Goal: Transaction & Acquisition: Purchase product/service

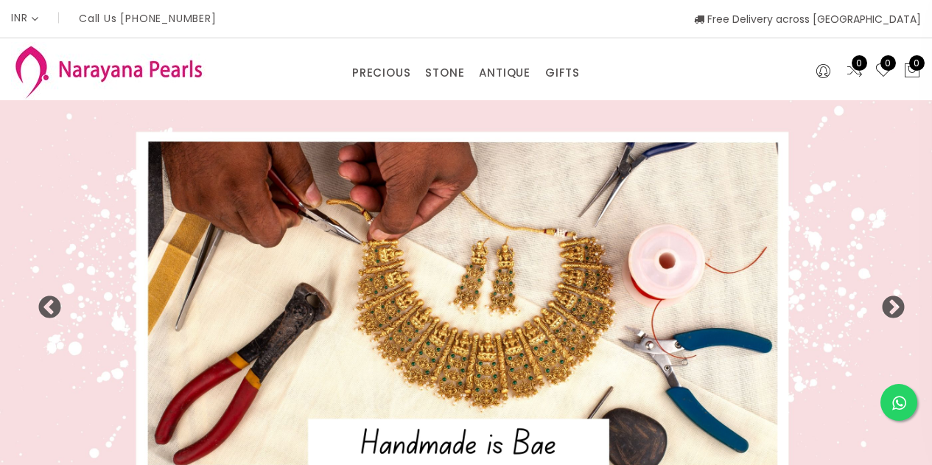
select select "INR"
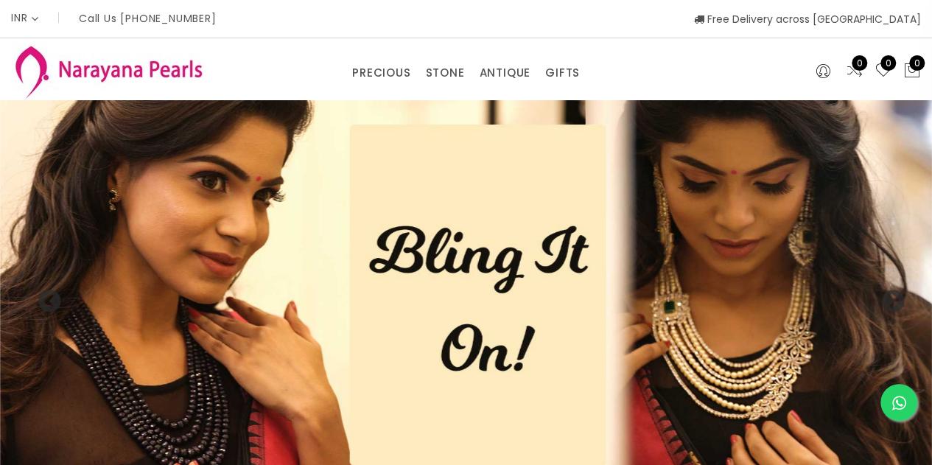
click at [124, 72] on img at bounding box center [108, 71] width 194 height 58
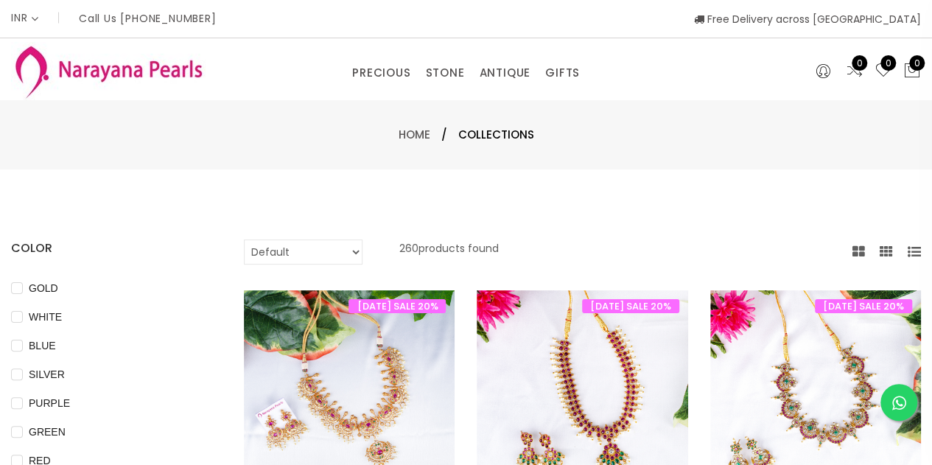
click at [314, 256] on select "Default Price - High to Low Price - Low to High" at bounding box center [303, 251] width 119 height 25
select select "priceLowToHigh"
click at [244, 239] on select "Default Price - High to Low Price - Low to High" at bounding box center [303, 251] width 119 height 25
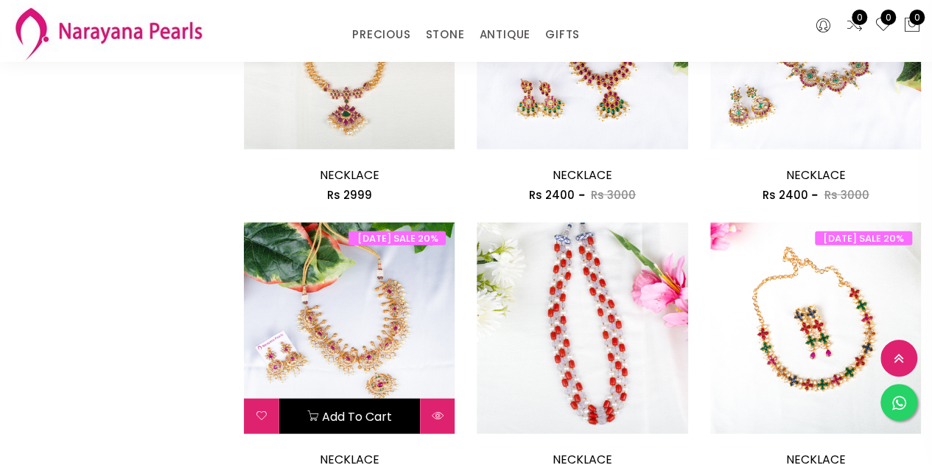
scroll to position [1694, 0]
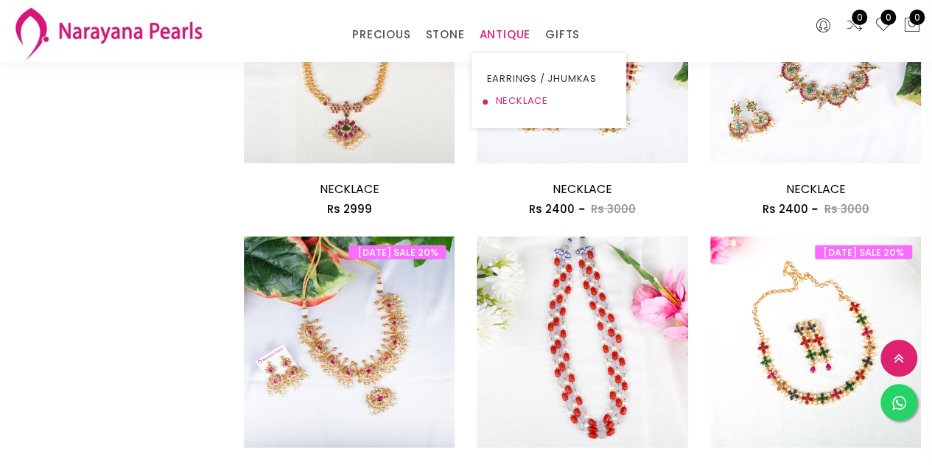
click at [504, 99] on link "NECKLACE" at bounding box center [548, 101] width 125 height 22
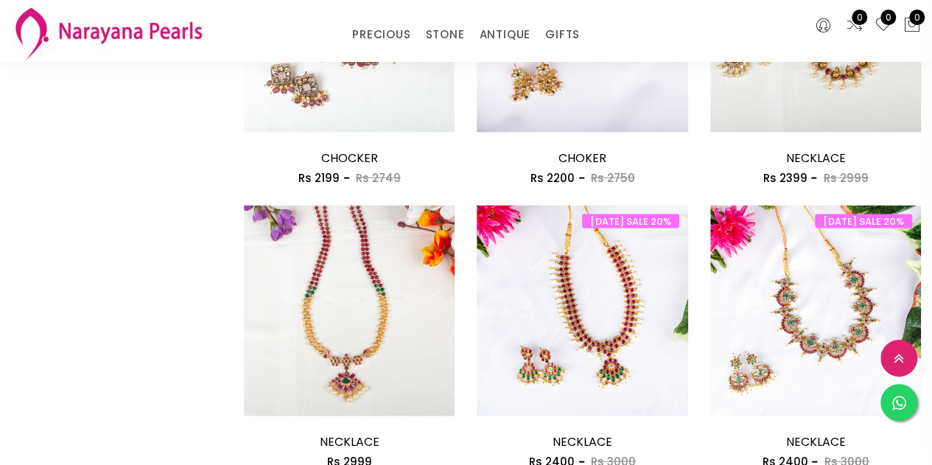
scroll to position [1634, 0]
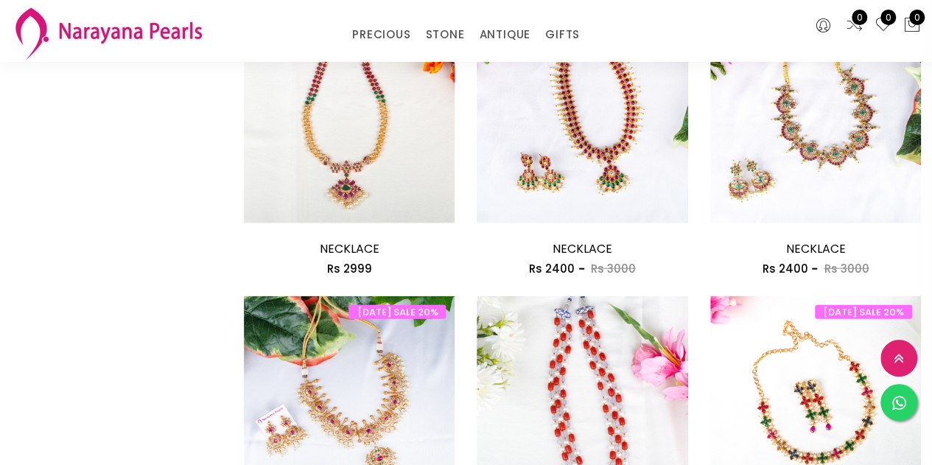
click at [127, 36] on img at bounding box center [108, 33] width 194 height 58
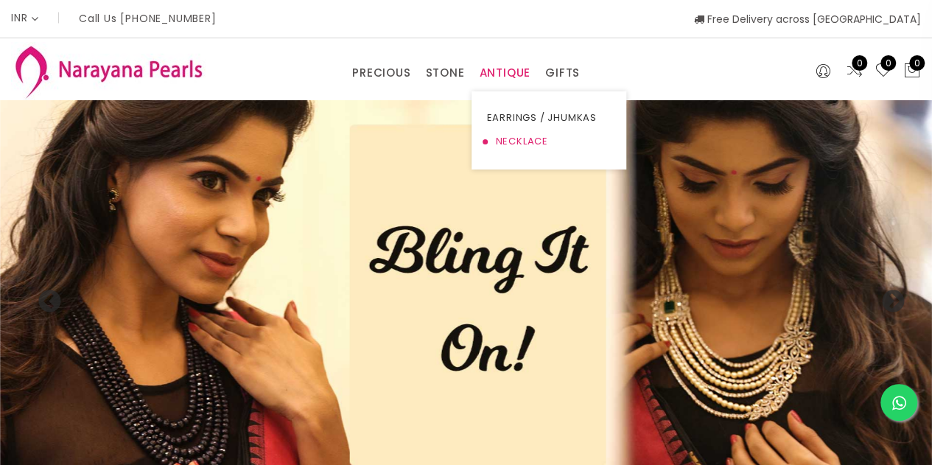
click at [504, 136] on link "NECKLACE" at bounding box center [548, 142] width 125 height 24
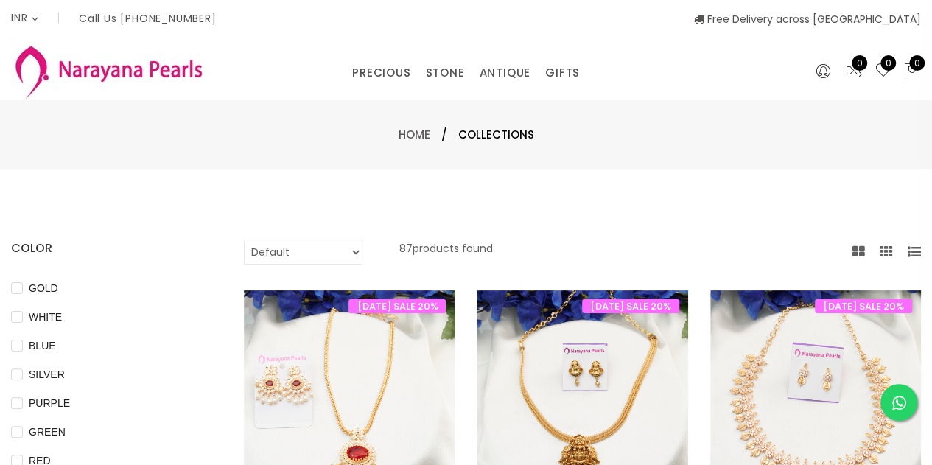
click at [298, 249] on select "Default Price - High to Low Price - Low to High" at bounding box center [303, 251] width 119 height 25
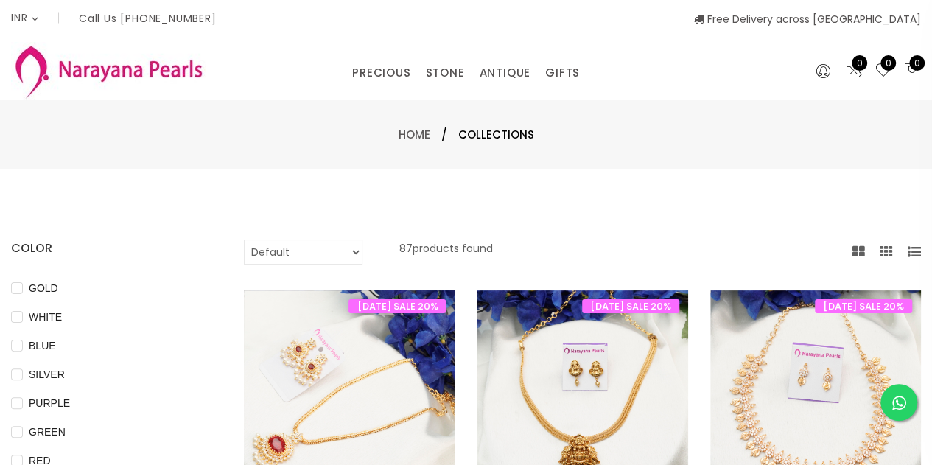
select select "priceLowToHigh"
click at [244, 239] on select "Default Price - High to Low Price - Low to High" at bounding box center [303, 251] width 119 height 25
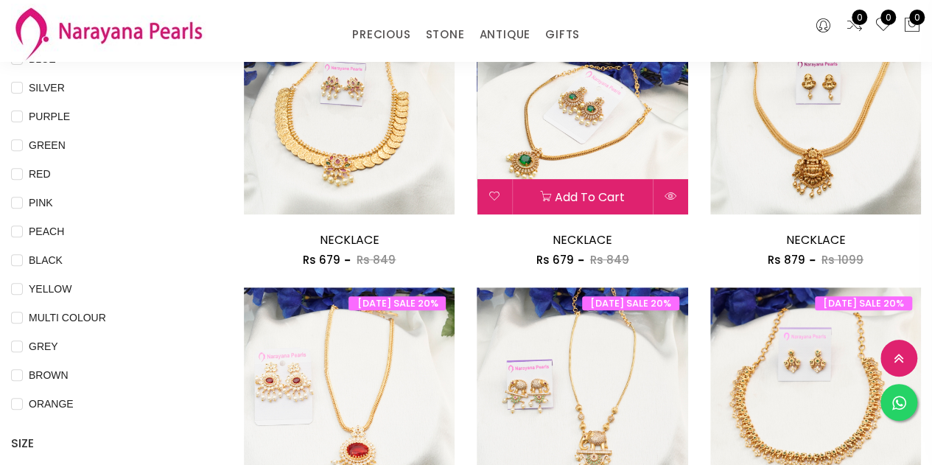
scroll to position [221, 0]
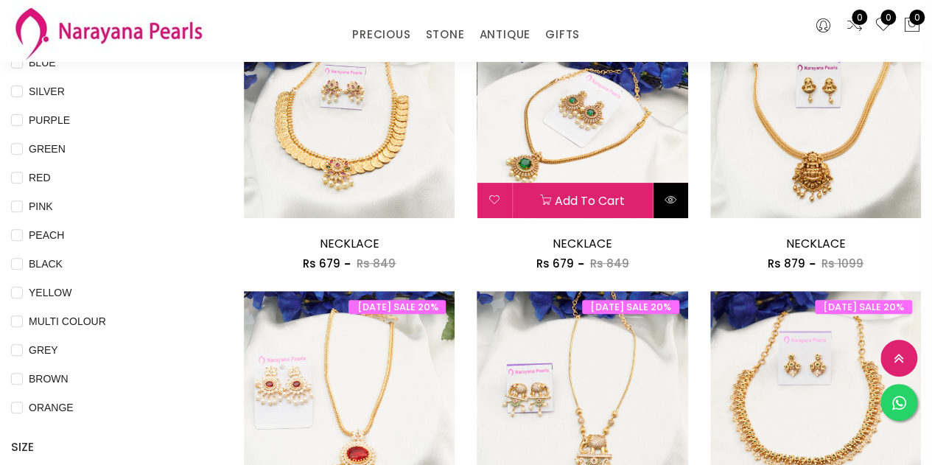
click at [672, 201] on icon at bounding box center [670, 200] width 12 height 12
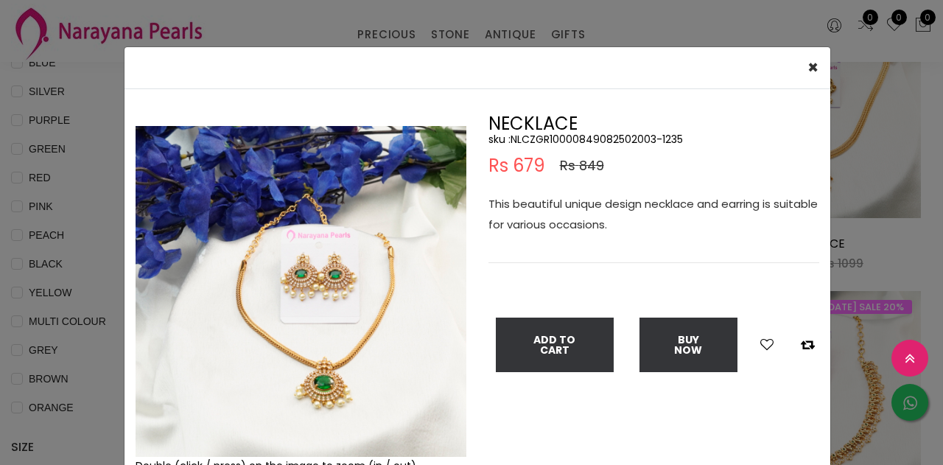
click at [254, 298] on img at bounding box center [300, 291] width 331 height 331
click at [317, 393] on img at bounding box center [300, 291] width 331 height 331
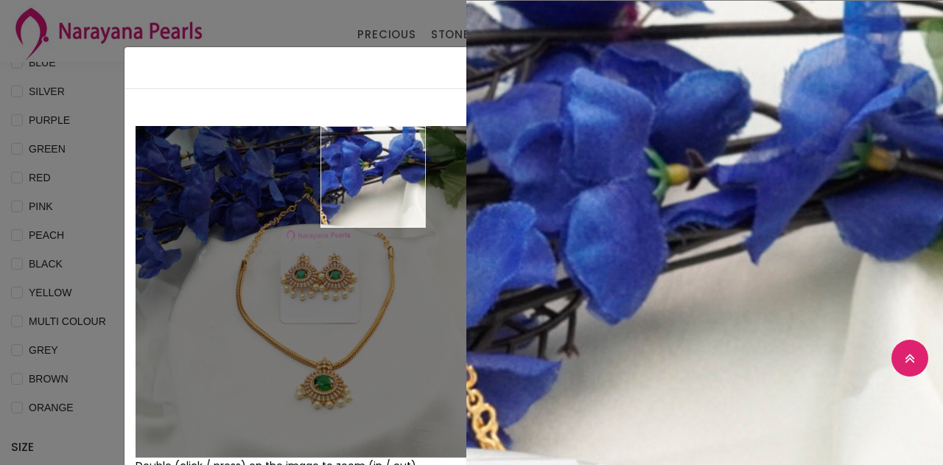
click at [270, 11] on div "× Close Double (click / press) on the image to zoom (in / out). NECKLACE sku : …" at bounding box center [471, 232] width 943 height 465
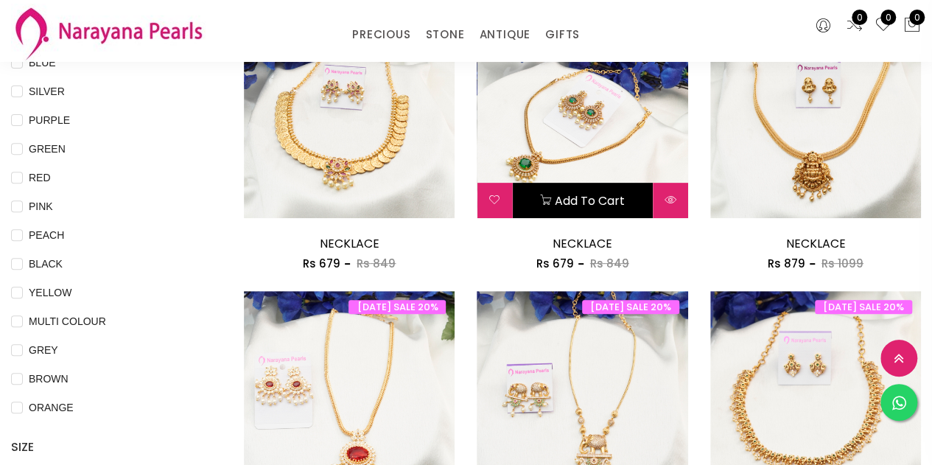
click at [570, 202] on button "Add to cart" at bounding box center [582, 200] width 140 height 35
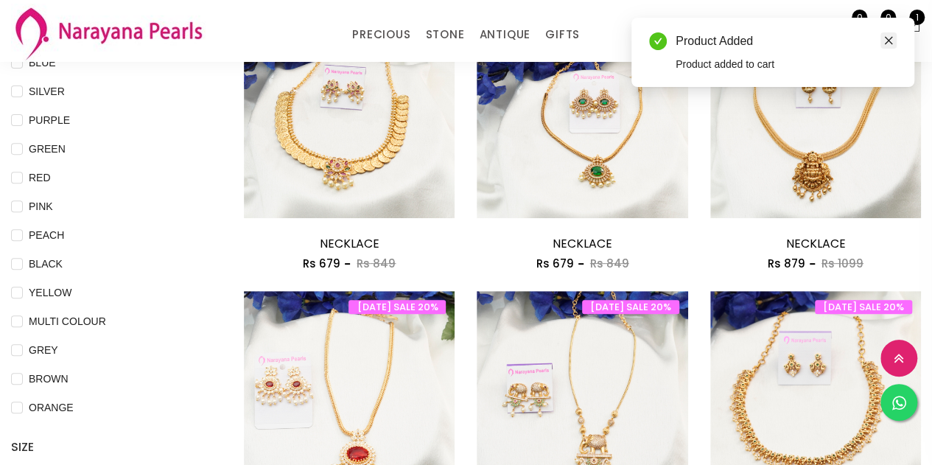
click at [888, 43] on icon "close" at bounding box center [888, 40] width 10 height 10
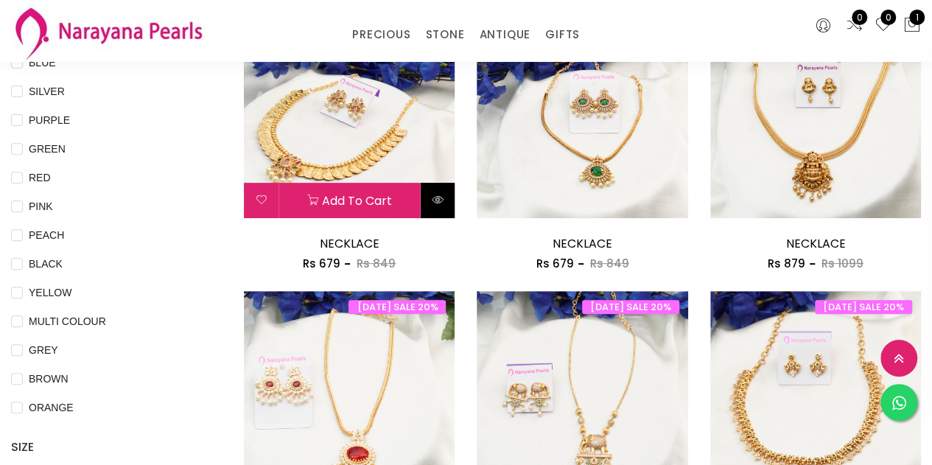
click at [438, 197] on icon at bounding box center [438, 200] width 12 height 12
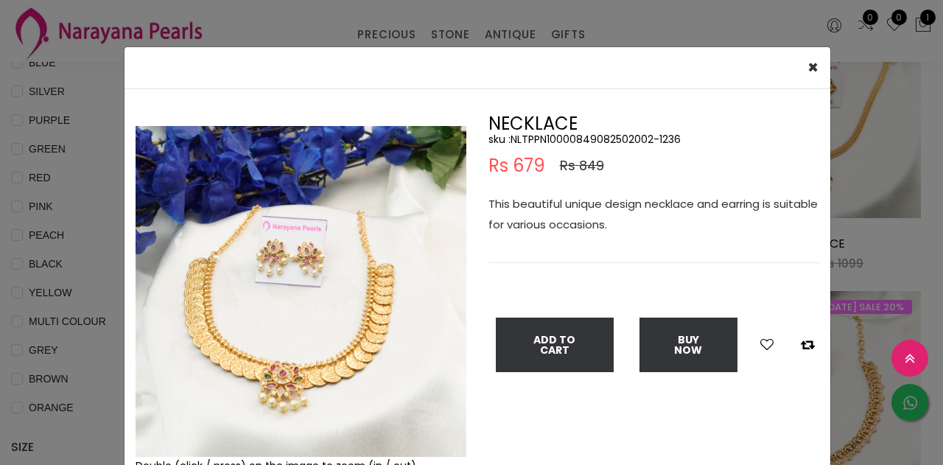
click at [219, 330] on img at bounding box center [300, 291] width 331 height 331
click at [216, 362] on img at bounding box center [300, 291] width 331 height 331
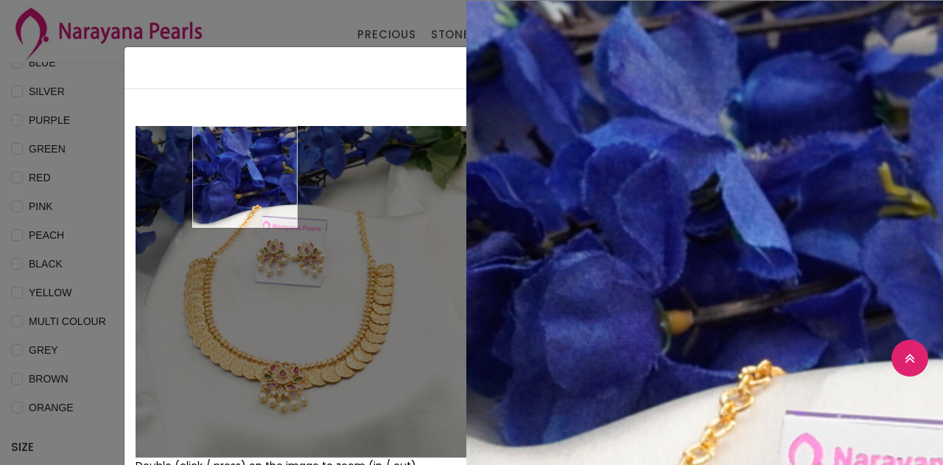
click at [88, 110] on div "× Close Double (click / press) on the image to zoom (in / out). NECKLACE sku : …" at bounding box center [471, 232] width 943 height 465
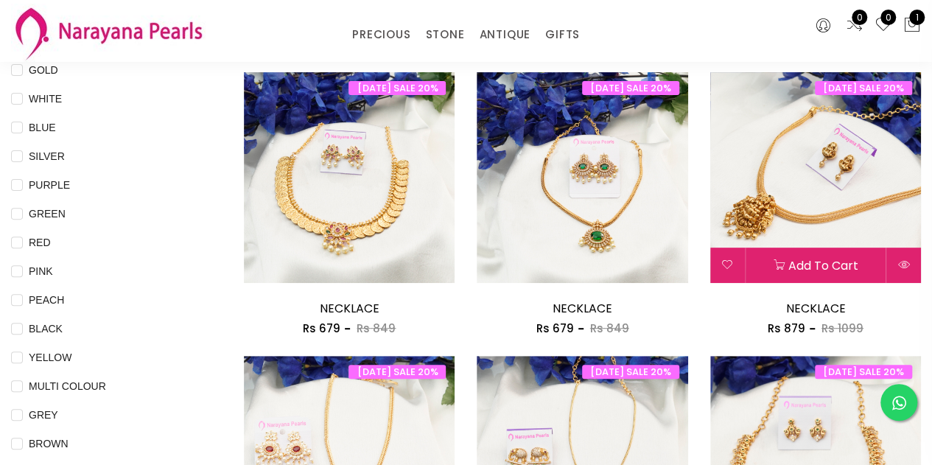
scroll to position [74, 0]
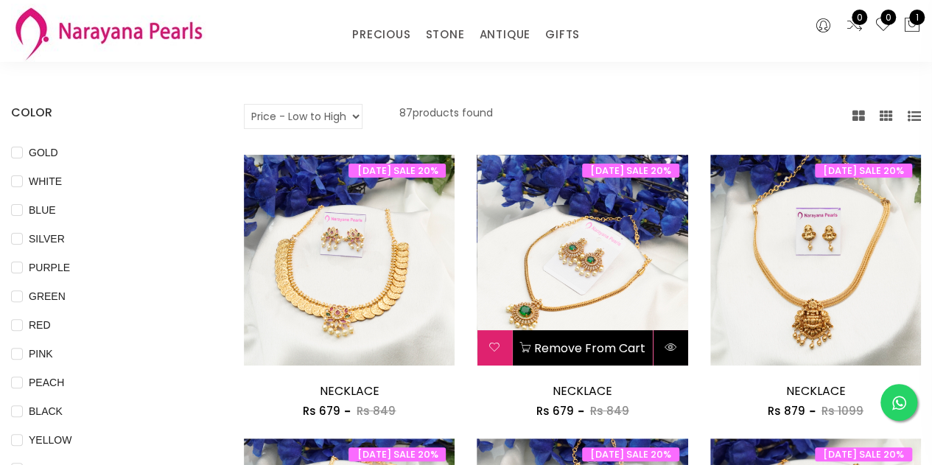
click at [672, 348] on icon at bounding box center [670, 347] width 12 height 12
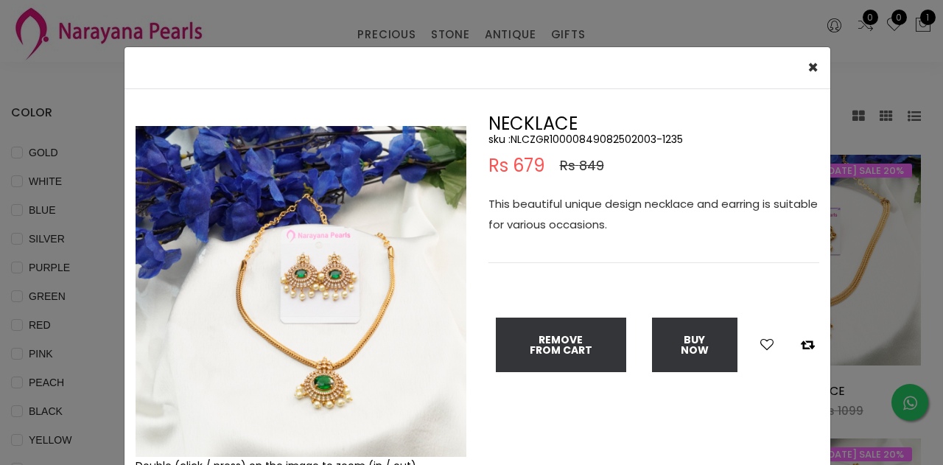
click at [303, 254] on img at bounding box center [300, 291] width 331 height 331
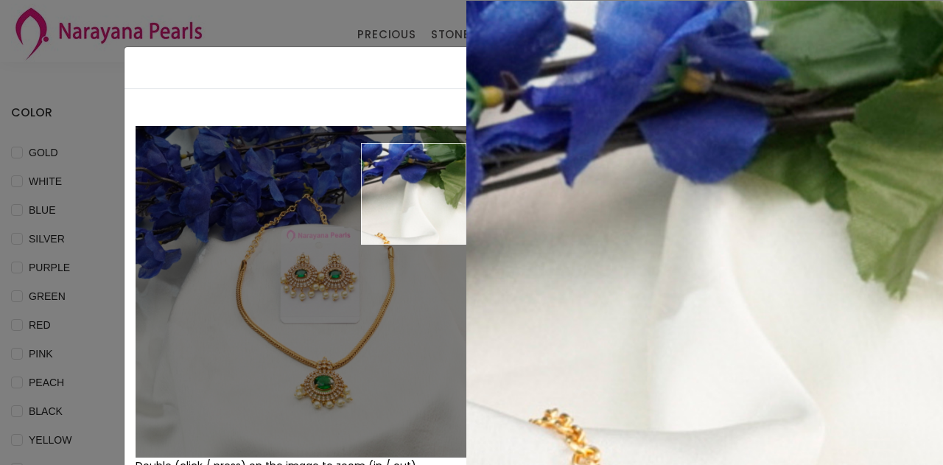
click at [308, 24] on div "× Close Double (click / press) on the image to zoom (in / out). NECKLACE sku : …" at bounding box center [471, 232] width 943 height 465
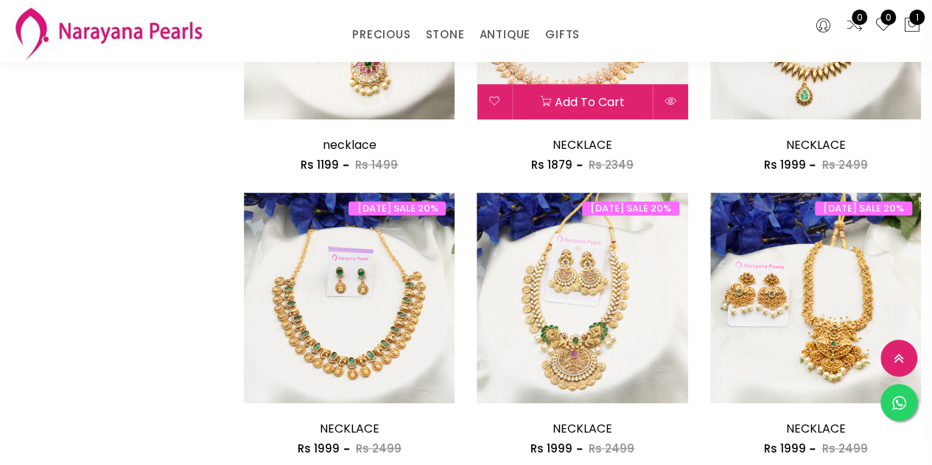
scroll to position [736, 0]
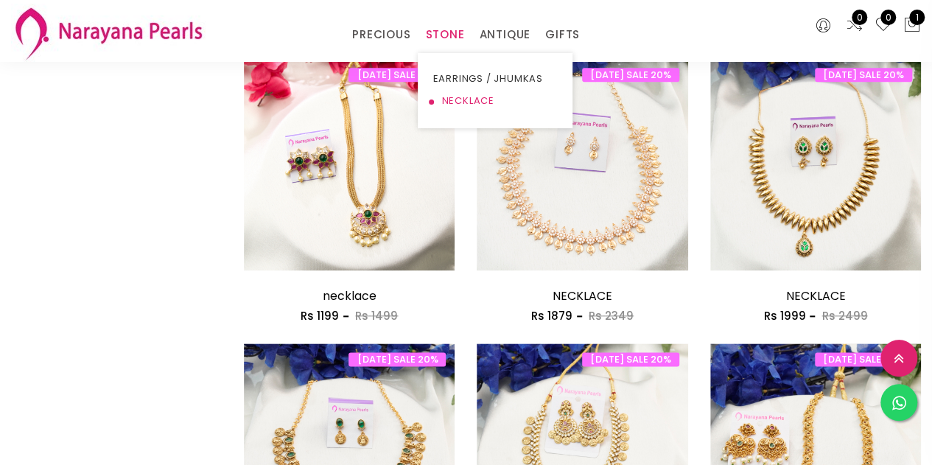
click at [452, 95] on link "NECKLACE" at bounding box center [494, 101] width 125 height 22
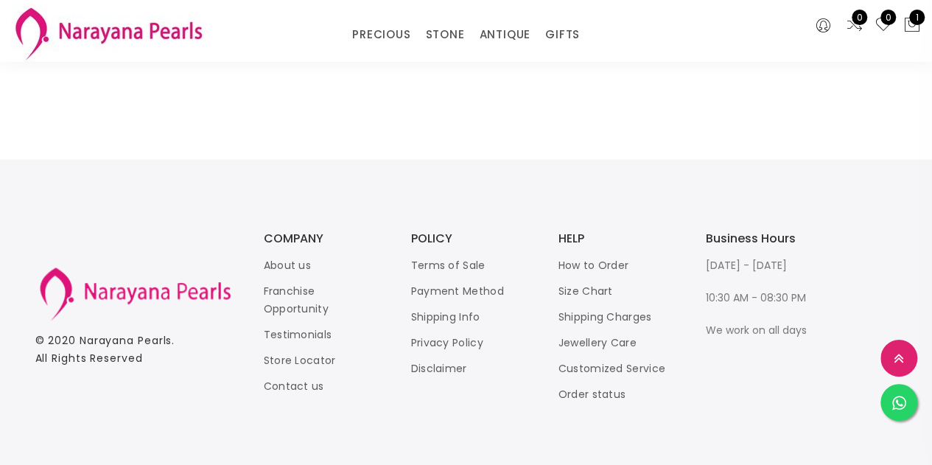
click at [89, 29] on img at bounding box center [108, 33] width 194 height 58
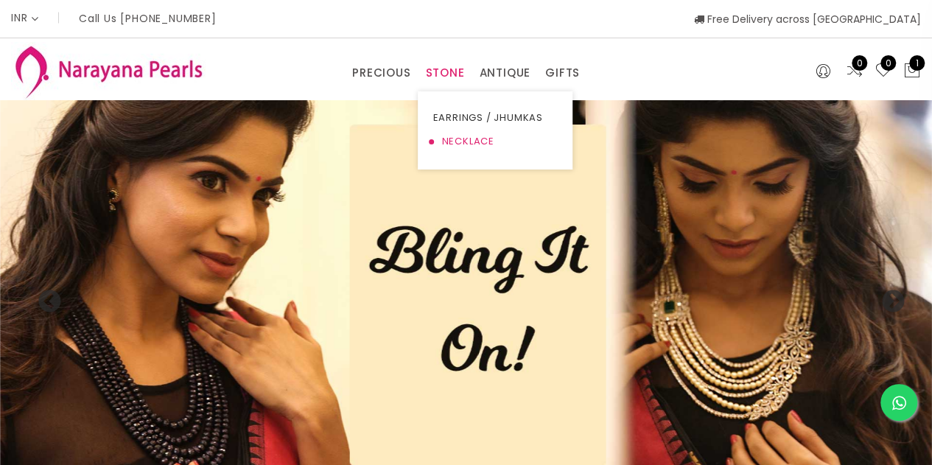
click at [454, 139] on link "NECKLACE" at bounding box center [494, 142] width 125 height 24
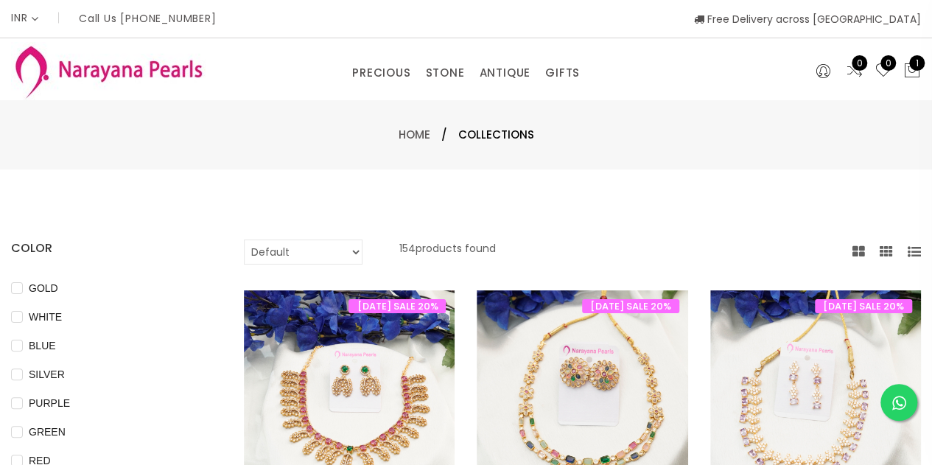
click at [310, 254] on select "Default Price - High to Low Price - Low to High" at bounding box center [303, 251] width 119 height 25
select select "priceLowToHigh"
click at [244, 239] on select "Default Price - High to Low Price - Low to High" at bounding box center [303, 251] width 119 height 25
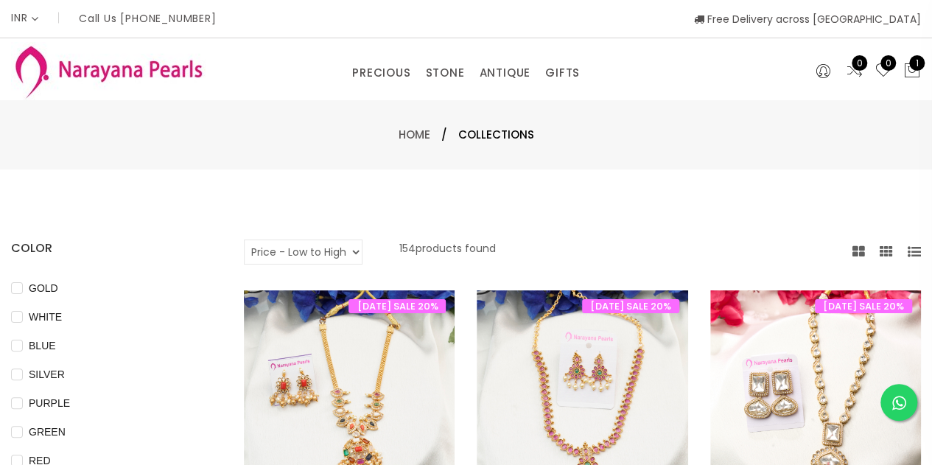
click at [143, 71] on img at bounding box center [108, 71] width 194 height 58
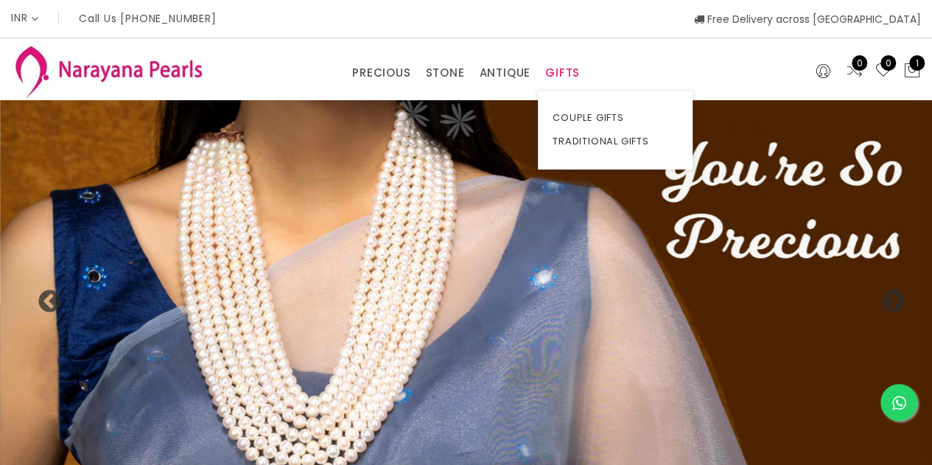
click at [566, 73] on link "GIFTS" at bounding box center [562, 73] width 35 height 22
click at [551, 68] on link "GIFTS" at bounding box center [562, 73] width 35 height 22
click at [577, 145] on link "TRADITIONAL GIFTS" at bounding box center [614, 142] width 125 height 24
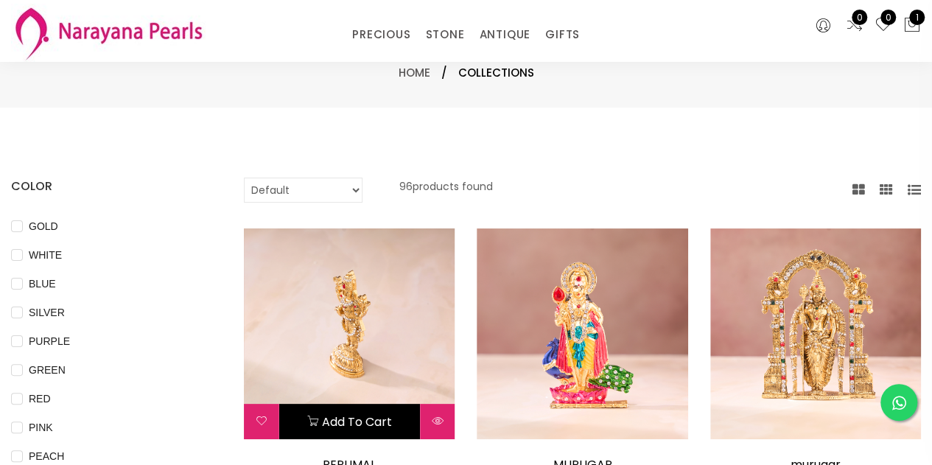
scroll to position [74, 0]
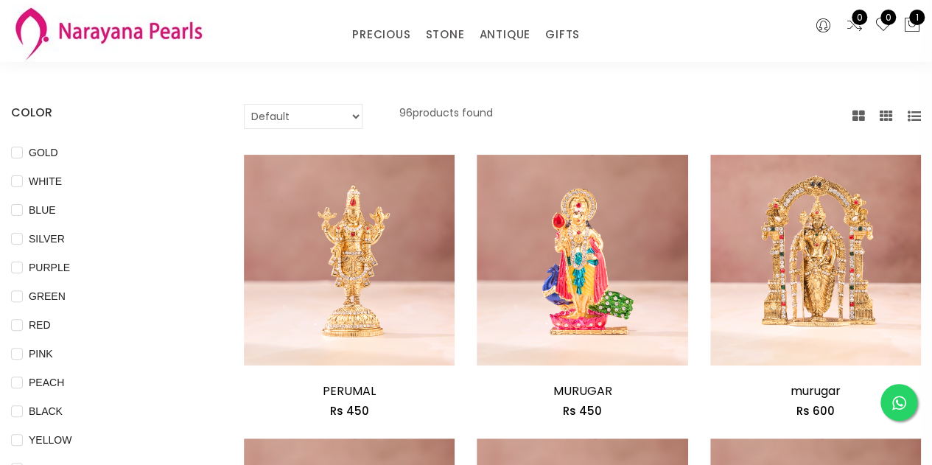
click at [291, 121] on select "Default Price - High to Low Price - Low to High" at bounding box center [303, 116] width 119 height 25
select select "priceLowToHigh"
click at [244, 104] on select "Default Price - High to Low Price - Low to High" at bounding box center [303, 116] width 119 height 25
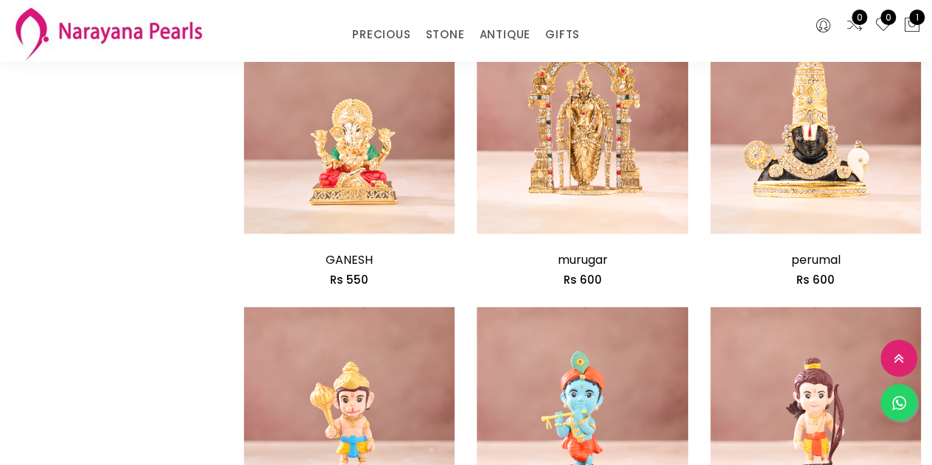
scroll to position [1473, 0]
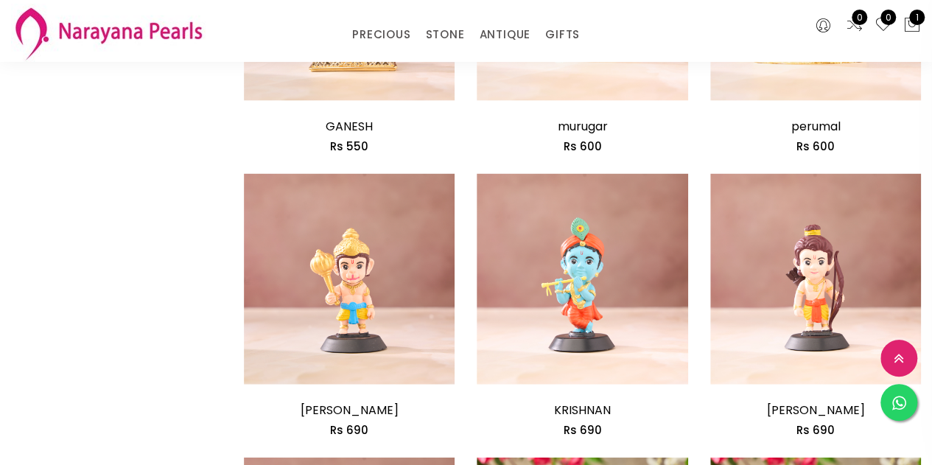
click at [107, 30] on img at bounding box center [108, 33] width 194 height 58
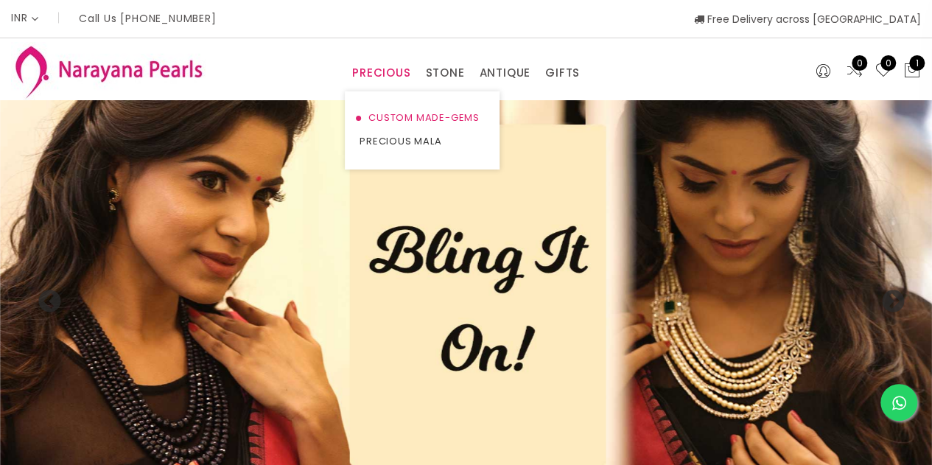
click at [398, 113] on link "CUSTOM MADE-GEMS" at bounding box center [421, 118] width 125 height 24
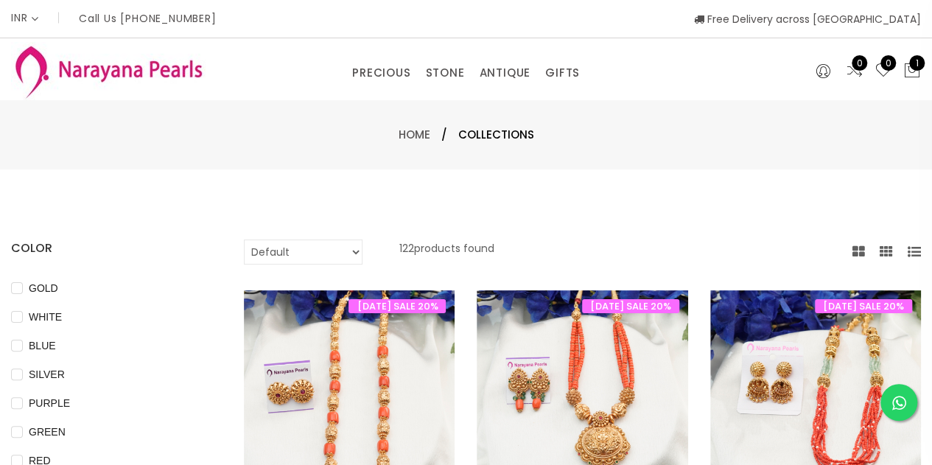
click at [320, 253] on select "Default Price - High to Low Price - Low to High" at bounding box center [303, 251] width 119 height 25
select select "priceLowToHigh"
click at [244, 239] on select "Default Price - High to Low Price - Low to High" at bounding box center [303, 251] width 119 height 25
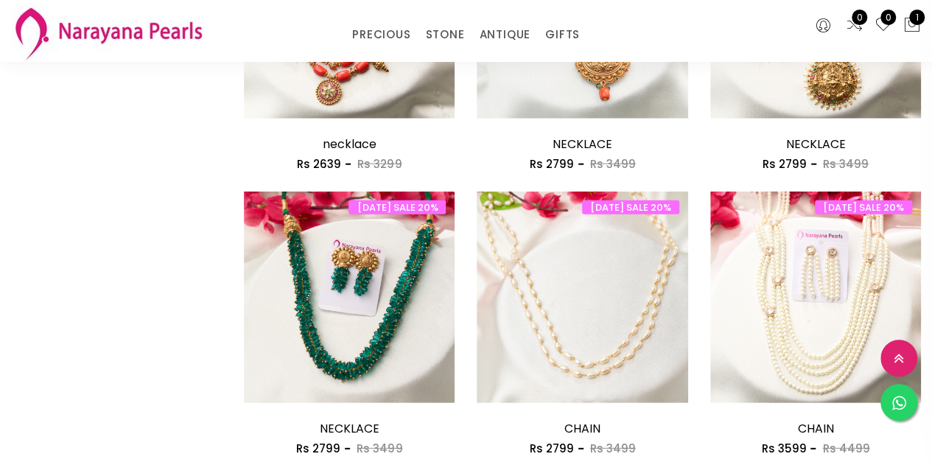
scroll to position [1767, 0]
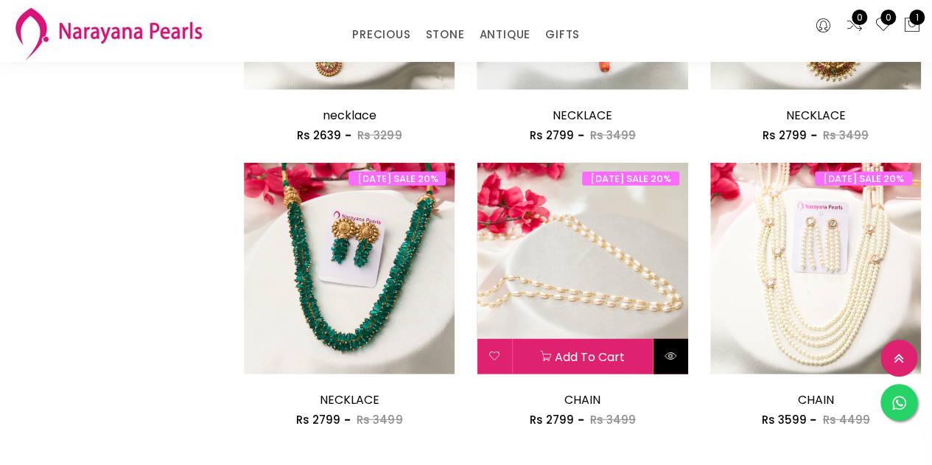
click at [670, 354] on icon at bounding box center [670, 356] width 12 height 12
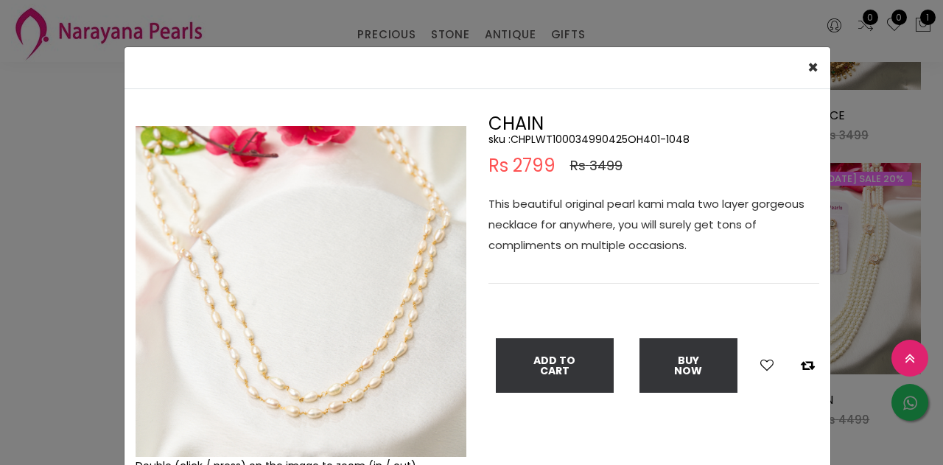
click at [353, 364] on img at bounding box center [300, 291] width 331 height 331
click at [808, 59] on span "×" at bounding box center [812, 67] width 11 height 24
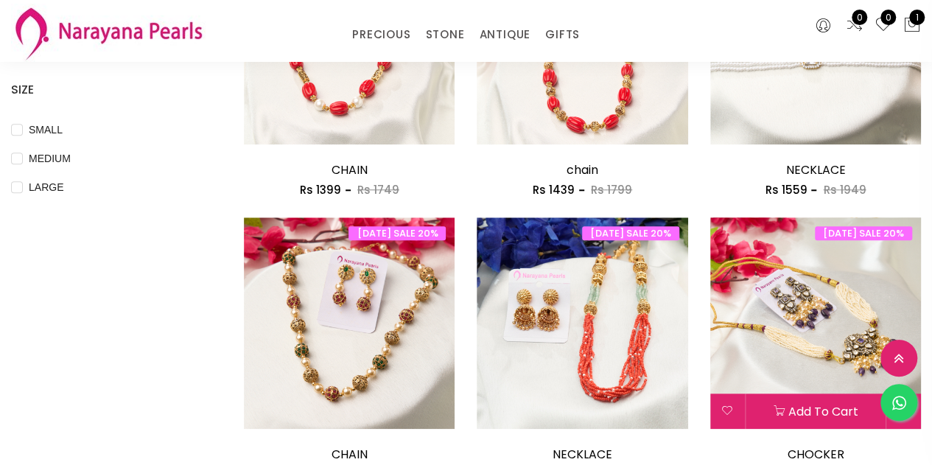
scroll to position [442, 0]
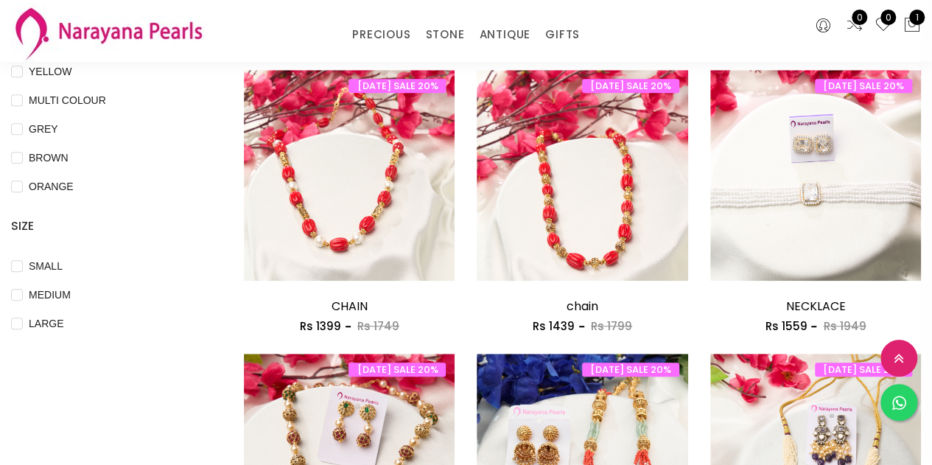
click at [84, 32] on img at bounding box center [108, 33] width 194 height 58
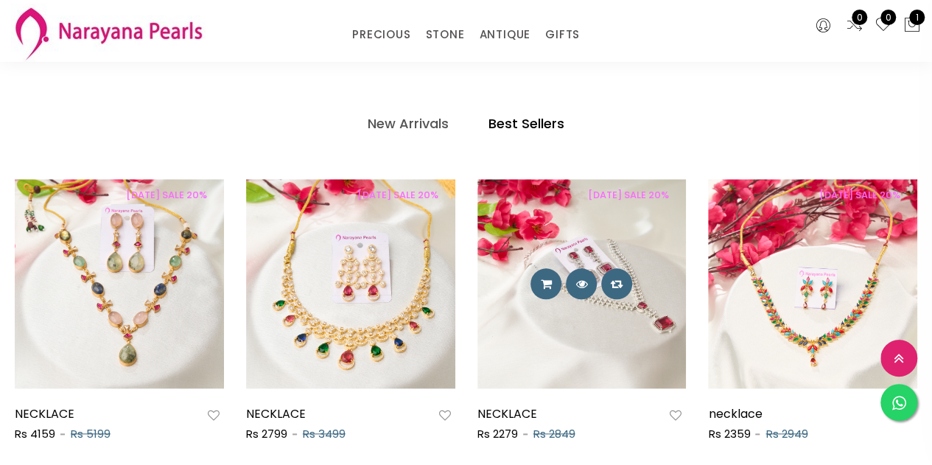
scroll to position [663, 0]
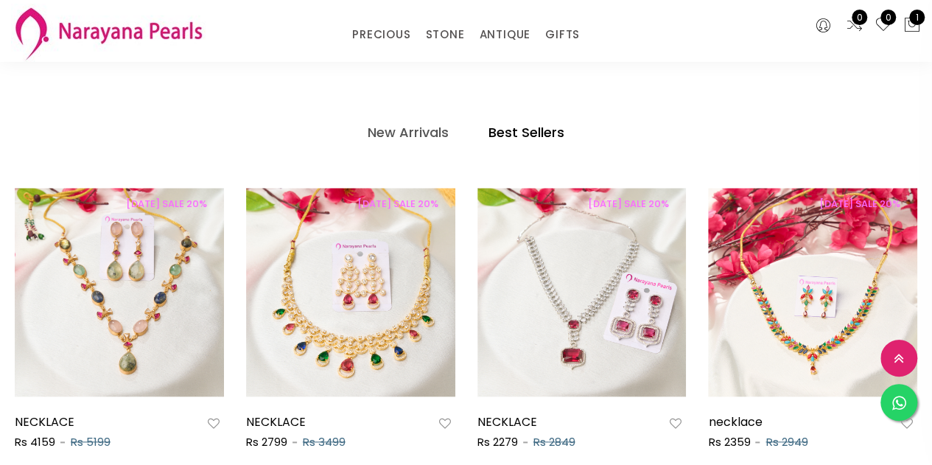
click at [529, 119] on link "Best Sellers" at bounding box center [525, 132] width 99 height 29
click at [525, 133] on h4 "Best Sellers" at bounding box center [526, 133] width 76 height 18
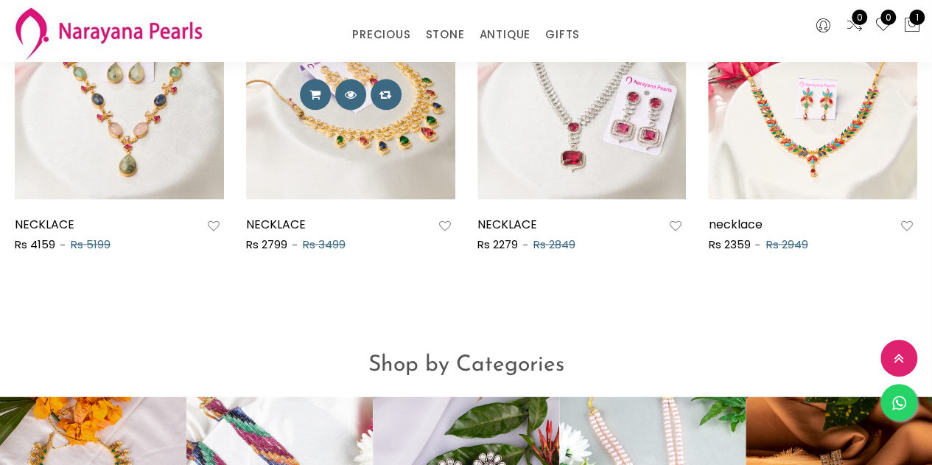
scroll to position [1105, 0]
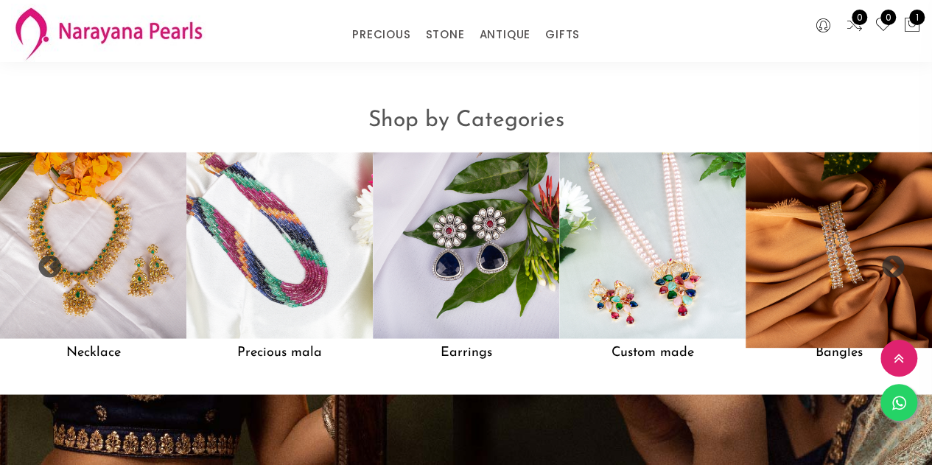
click at [812, 253] on img at bounding box center [838, 245] width 205 height 205
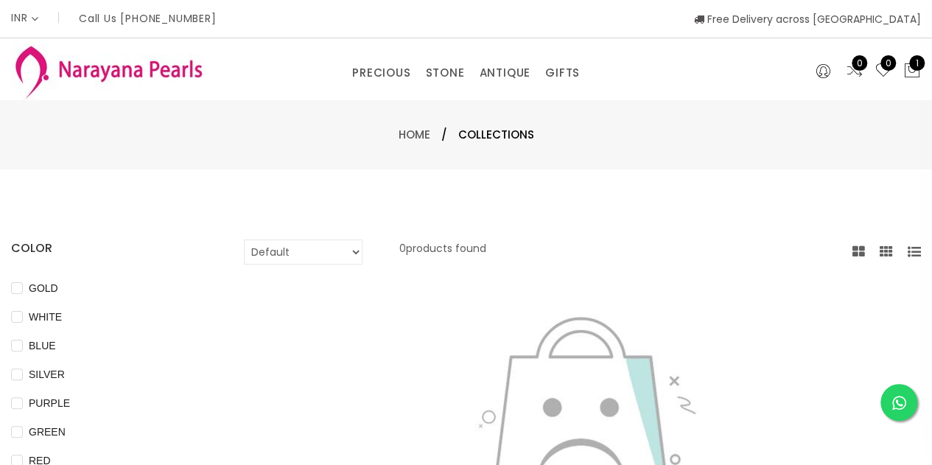
click at [109, 77] on img at bounding box center [108, 71] width 194 height 58
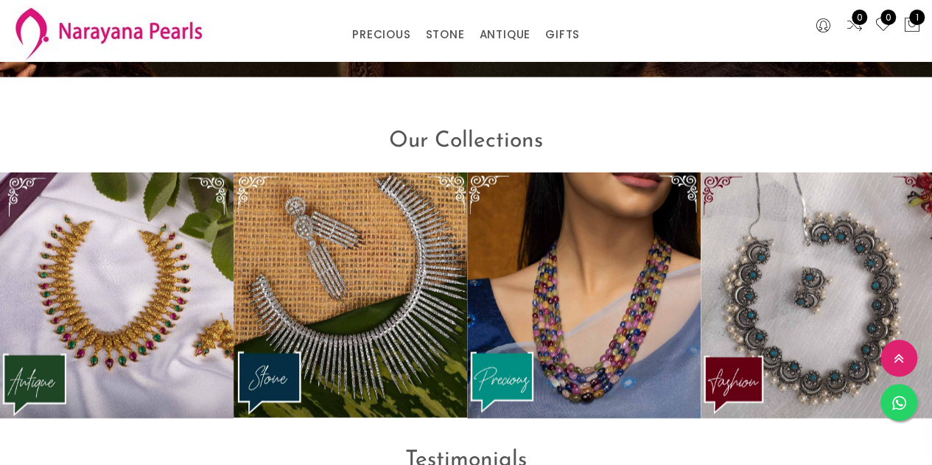
scroll to position [1767, 0]
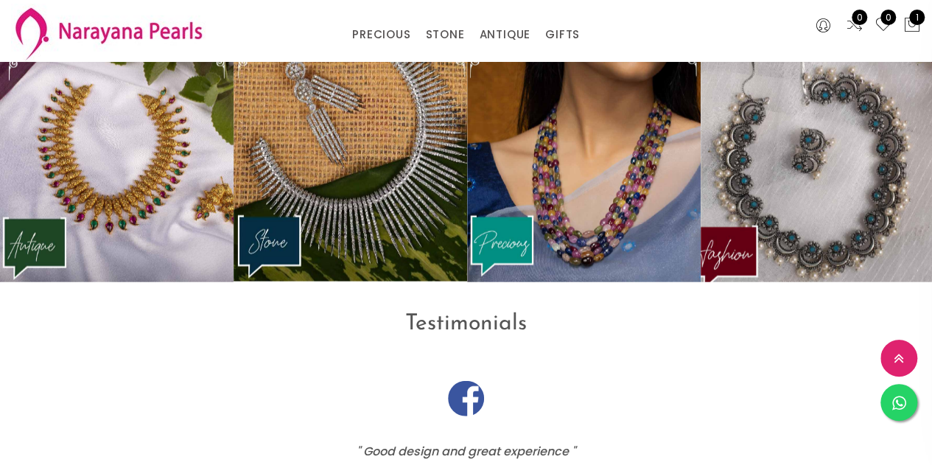
click at [837, 179] on img at bounding box center [817, 159] width 257 height 270
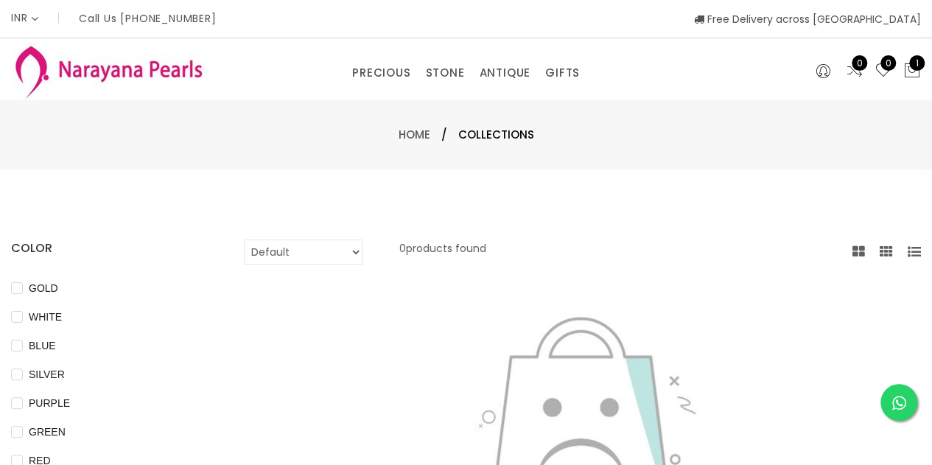
click at [134, 69] on img at bounding box center [108, 71] width 194 height 58
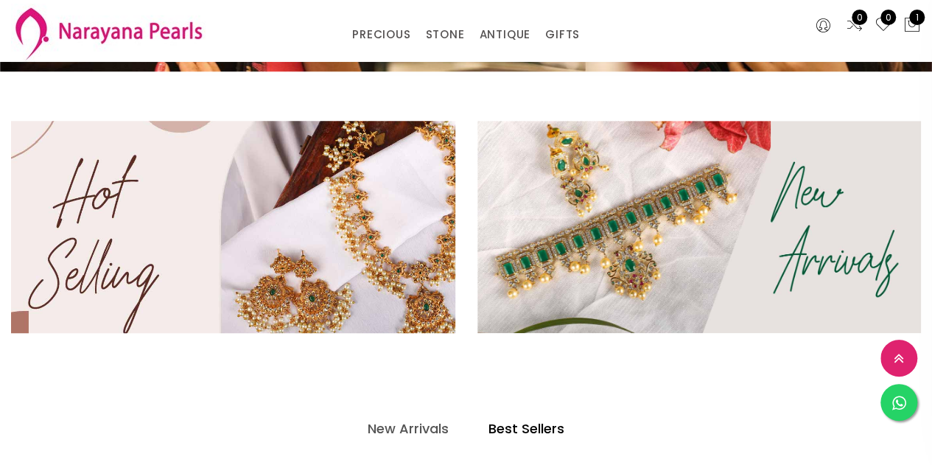
scroll to position [442, 0]
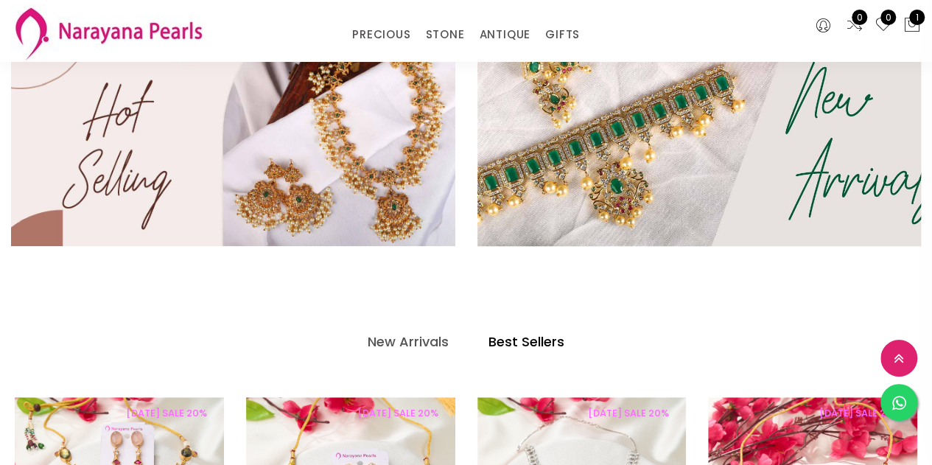
click at [561, 158] on img at bounding box center [698, 140] width 532 height 255
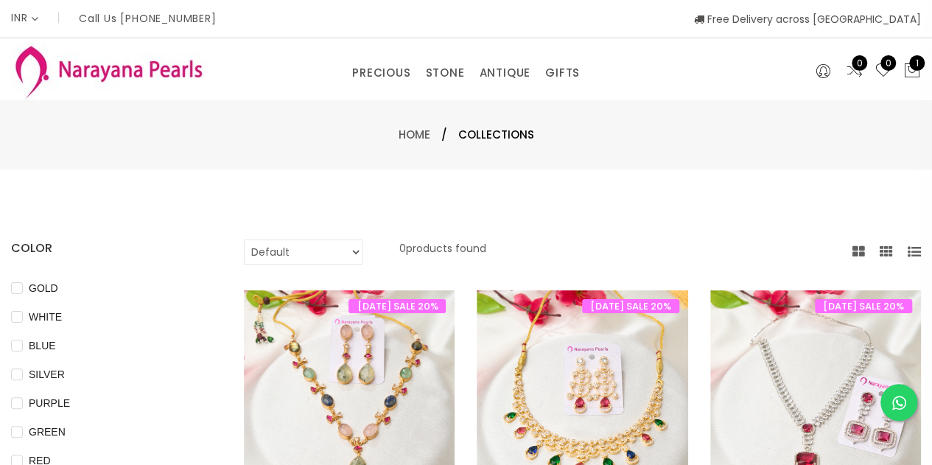
click at [338, 254] on select "Default Price - High to Low Price - Low to High" at bounding box center [303, 251] width 119 height 25
select select "priceLowToHigh"
click at [244, 239] on select "Default Price - High to Low Price - Low to High" at bounding box center [303, 251] width 119 height 25
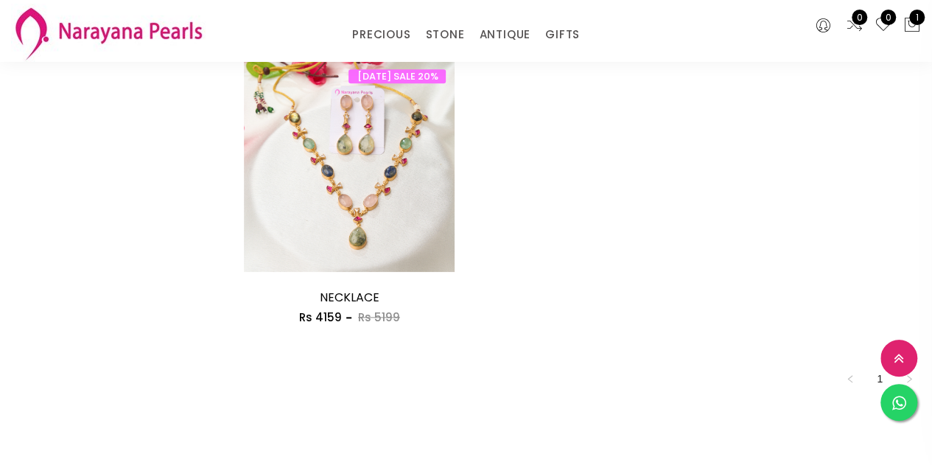
scroll to position [736, 0]
click at [81, 36] on img at bounding box center [108, 33] width 194 height 58
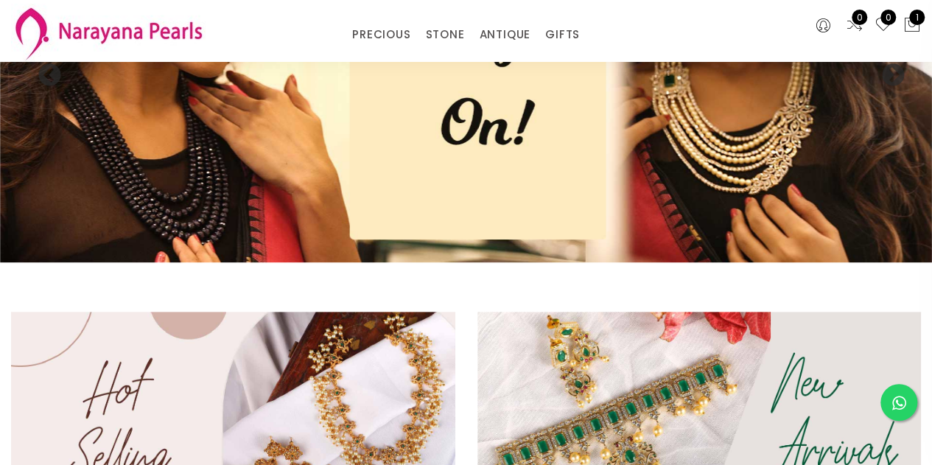
scroll to position [442, 0]
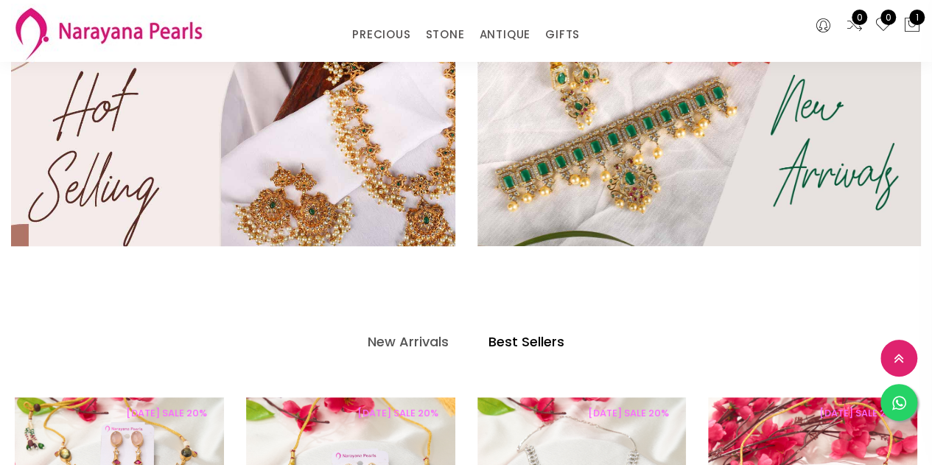
click at [343, 155] on img at bounding box center [233, 140] width 532 height 255
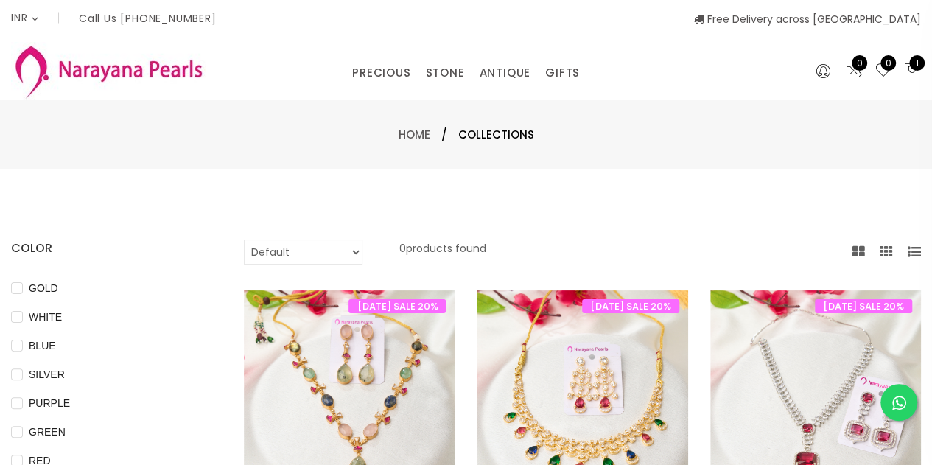
click at [330, 246] on select "Default Price - High to Low Price - Low to High" at bounding box center [303, 251] width 119 height 25
select select "priceLowToHigh"
click at [244, 239] on select "Default Price - High to Low Price - Low to High" at bounding box center [303, 251] width 119 height 25
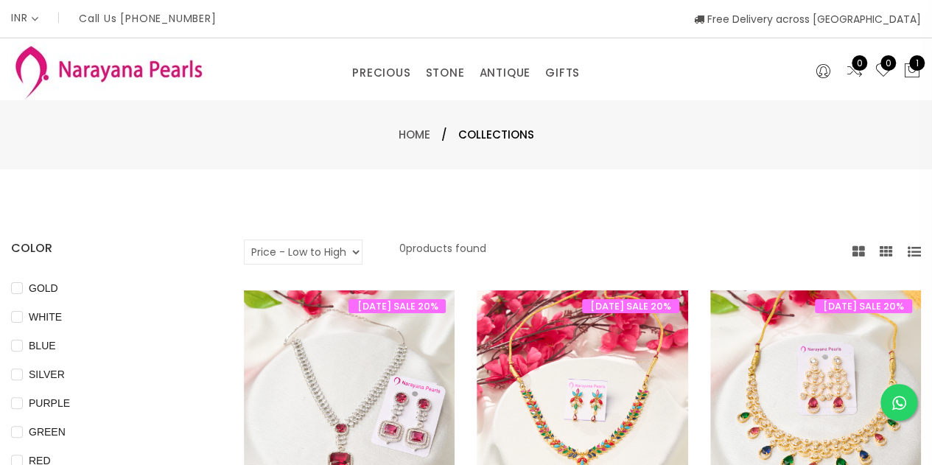
click at [135, 72] on img at bounding box center [108, 71] width 194 height 58
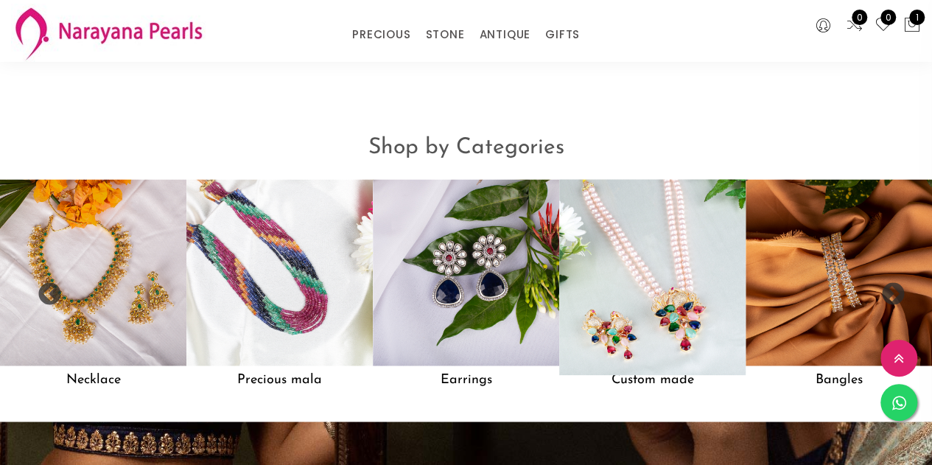
scroll to position [1178, 0]
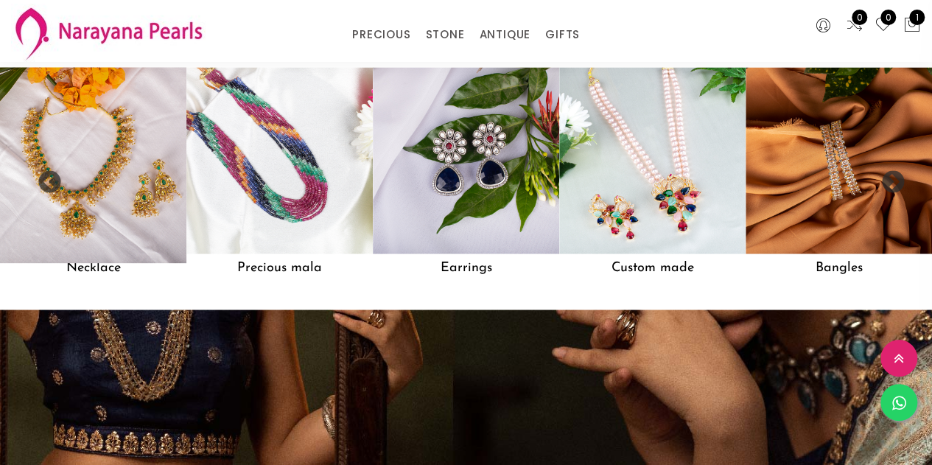
click at [63, 180] on img at bounding box center [92, 160] width 205 height 205
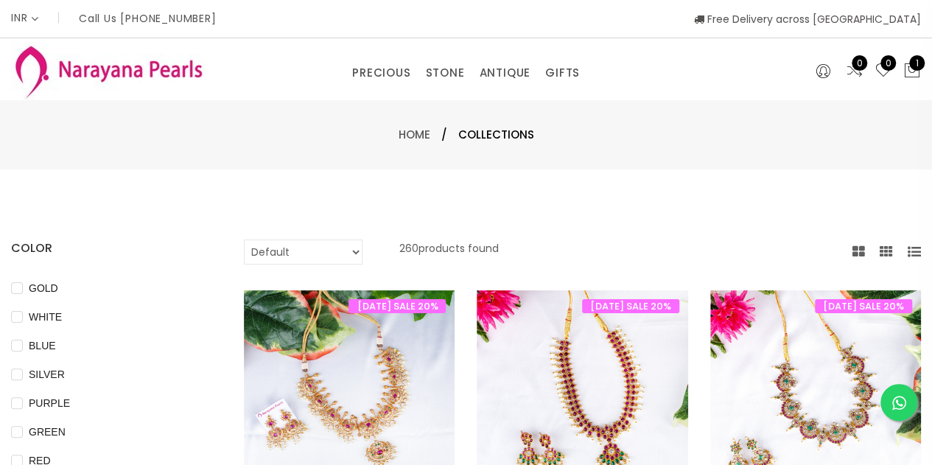
click at [302, 249] on select "Default Price - High to Low Price - Low to High" at bounding box center [303, 251] width 119 height 25
select select "priceLowToHigh"
click at [244, 239] on select "Default Price - High to Low Price - Low to High" at bounding box center [303, 251] width 119 height 25
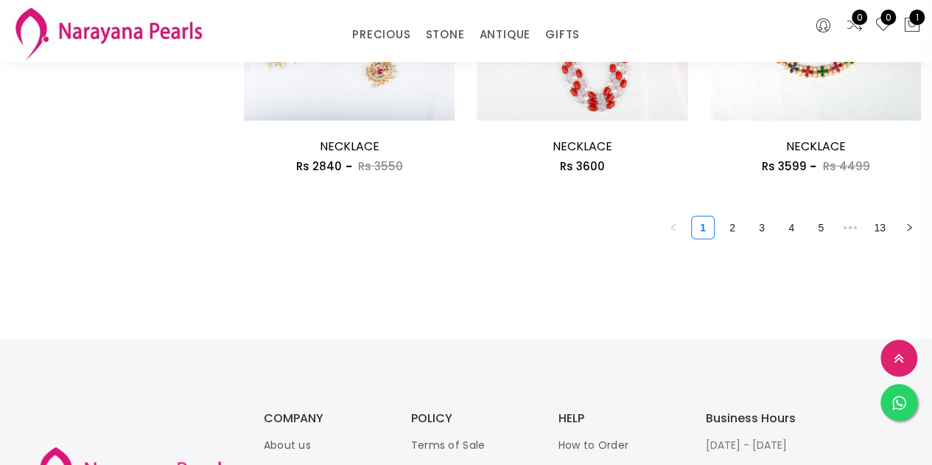
scroll to position [2136, 0]
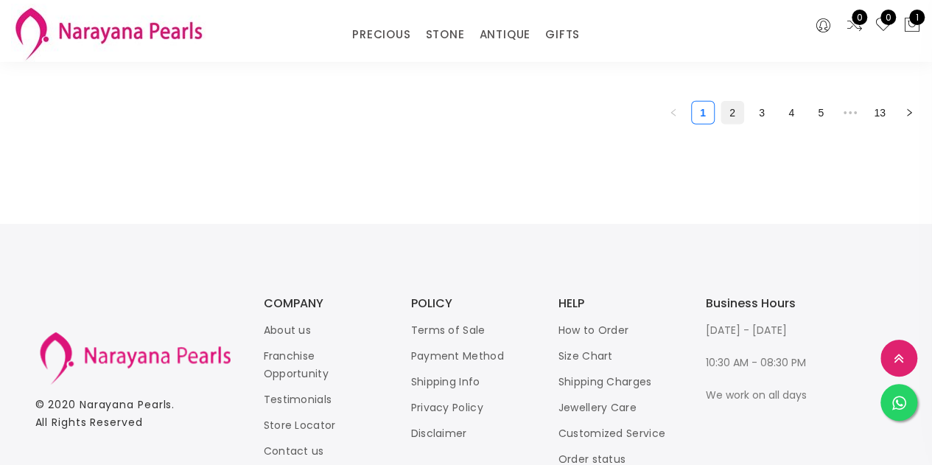
click at [735, 115] on link "2" at bounding box center [732, 113] width 22 height 22
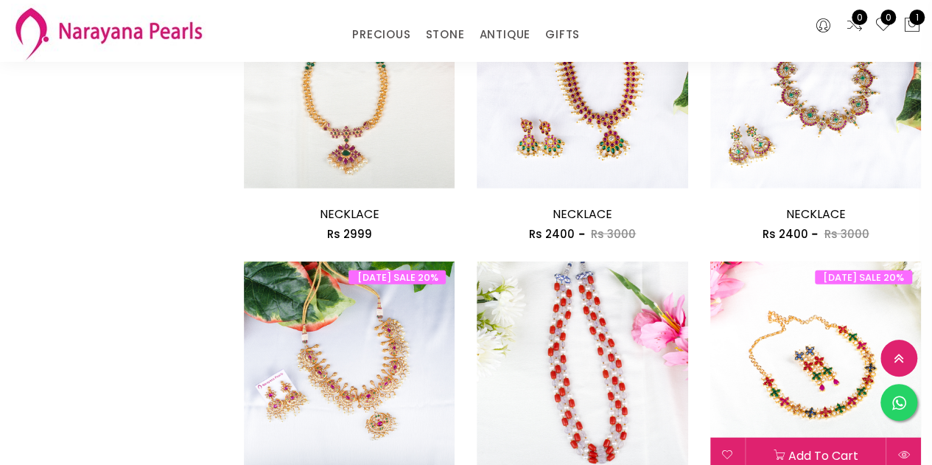
scroll to position [1841, 0]
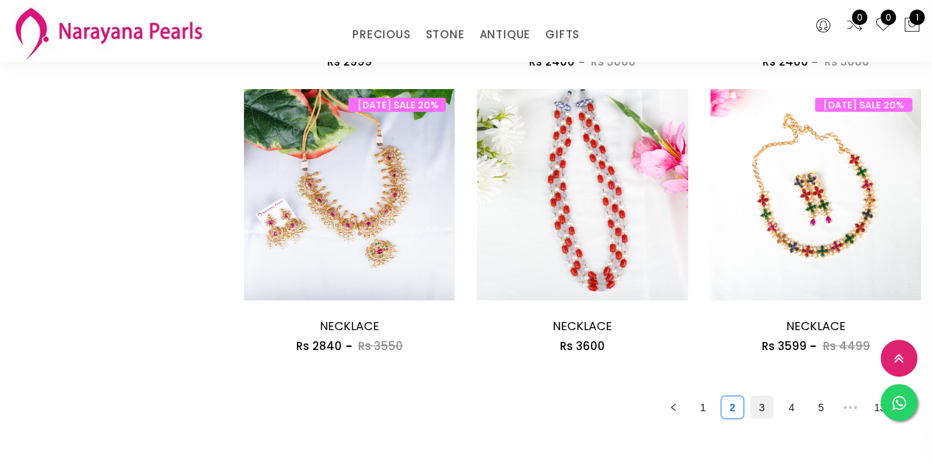
click at [762, 404] on link "3" at bounding box center [761, 407] width 22 height 22
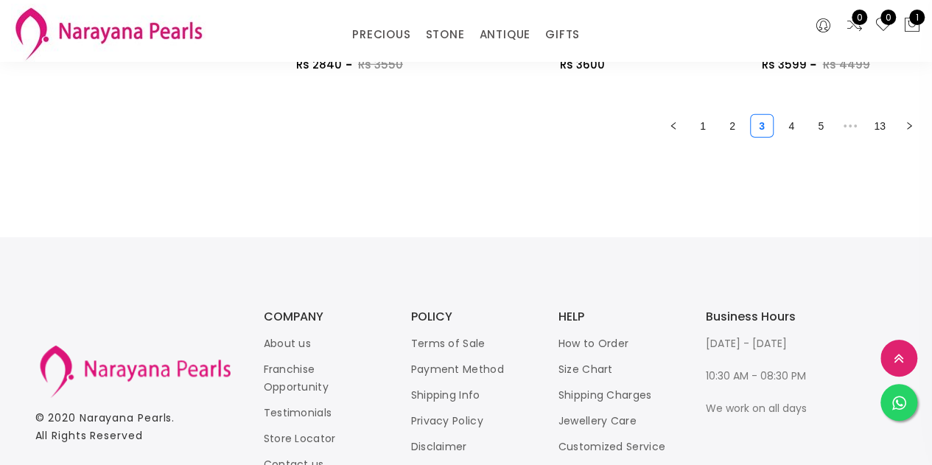
scroll to position [2136, 0]
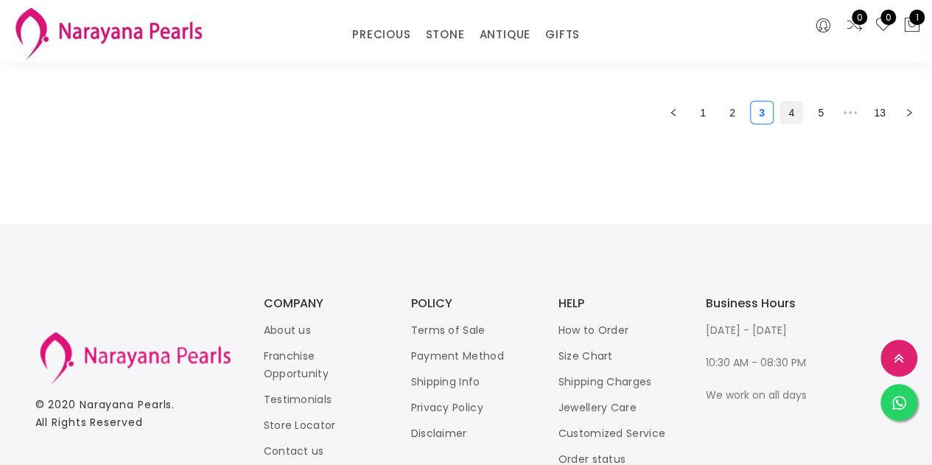
click at [792, 110] on link "4" at bounding box center [791, 113] width 22 height 22
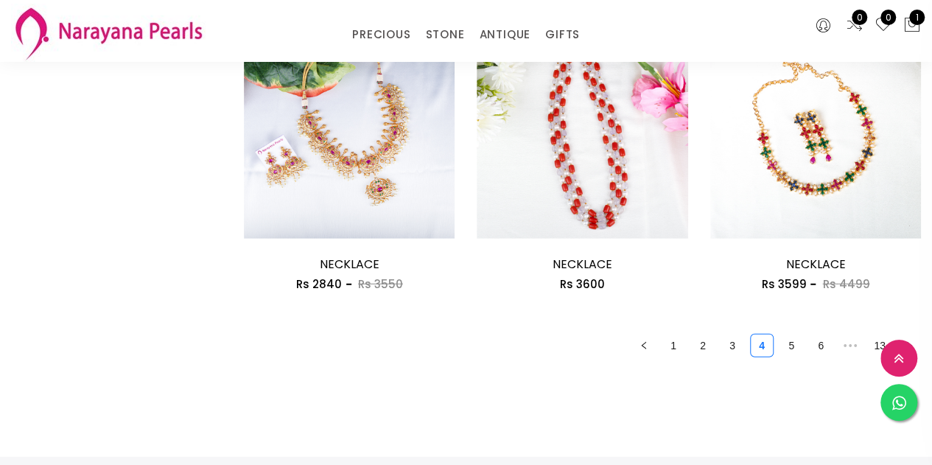
scroll to position [1988, 0]
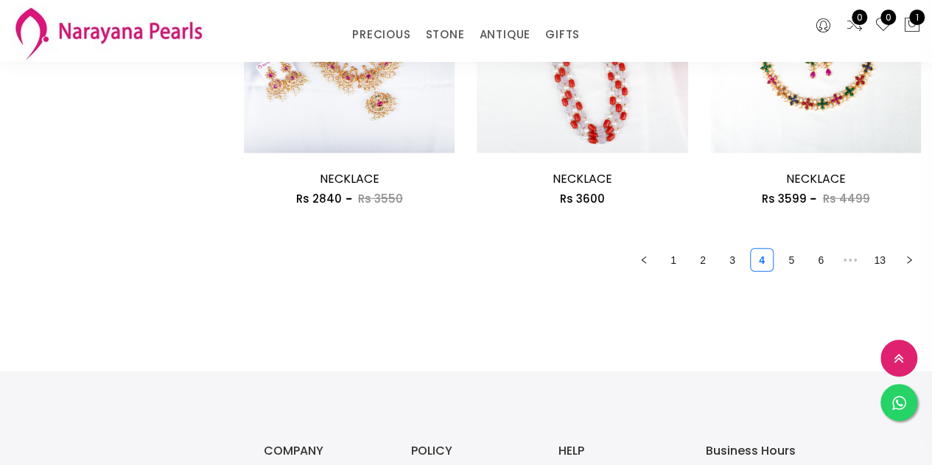
click at [116, 35] on img at bounding box center [108, 33] width 194 height 58
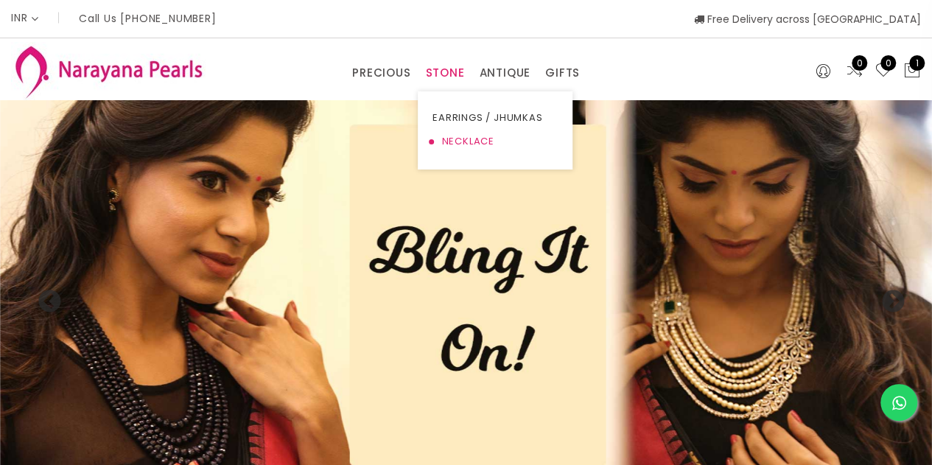
click at [464, 140] on link "NECKLACE" at bounding box center [494, 142] width 125 height 24
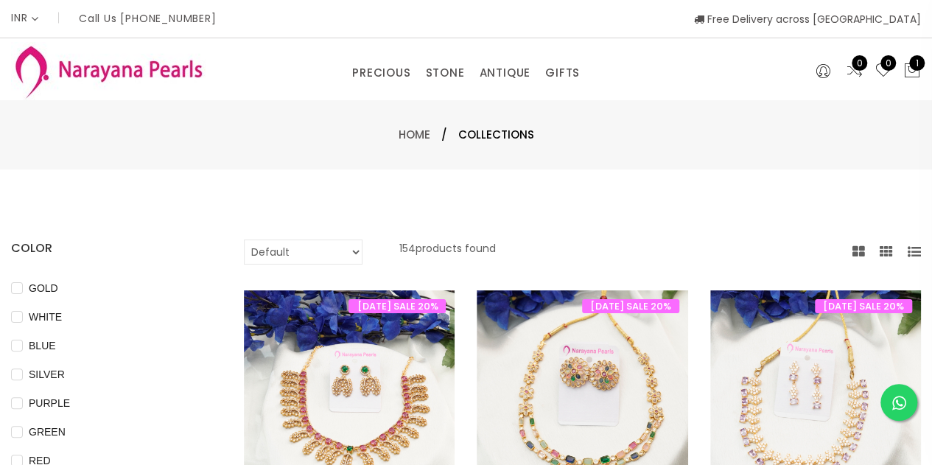
click at [311, 247] on select "Default Price - High to Low Price - Low to High" at bounding box center [303, 251] width 119 height 25
select select "priceLowToHigh"
click at [244, 239] on select "Default Price - High to Low Price - Low to High" at bounding box center [303, 251] width 119 height 25
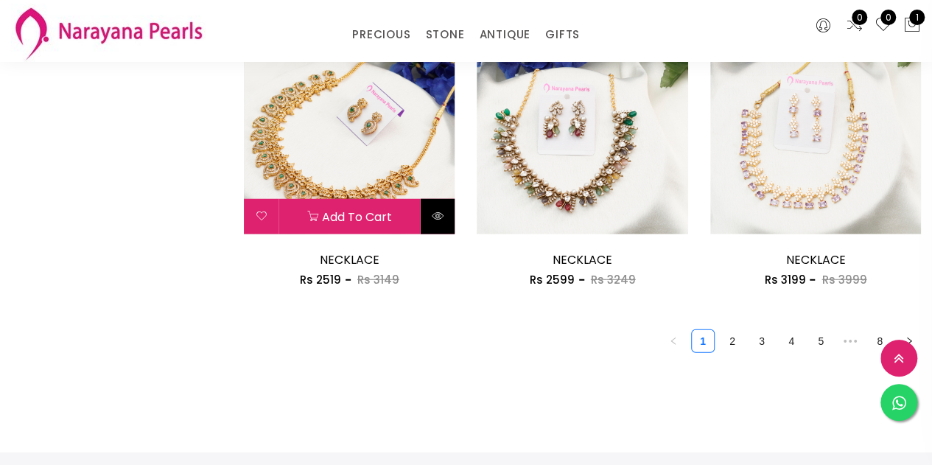
scroll to position [1988, 0]
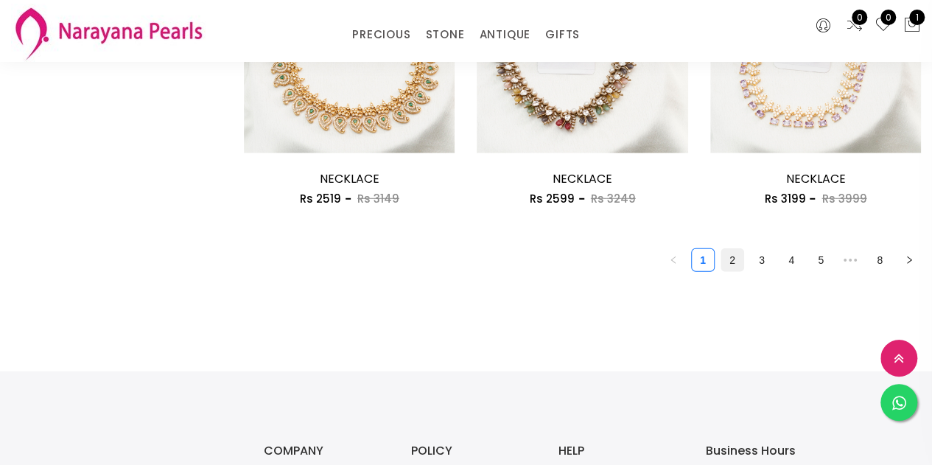
click at [731, 262] on link "2" at bounding box center [732, 260] width 22 height 22
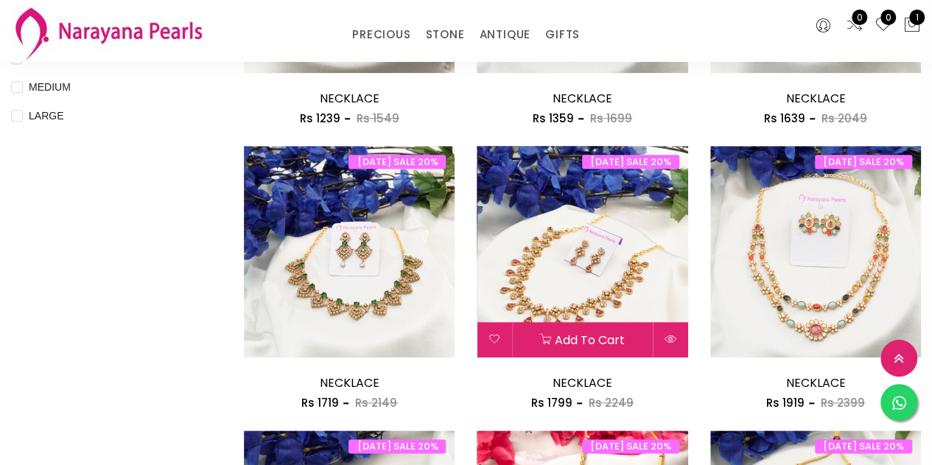
scroll to position [736, 0]
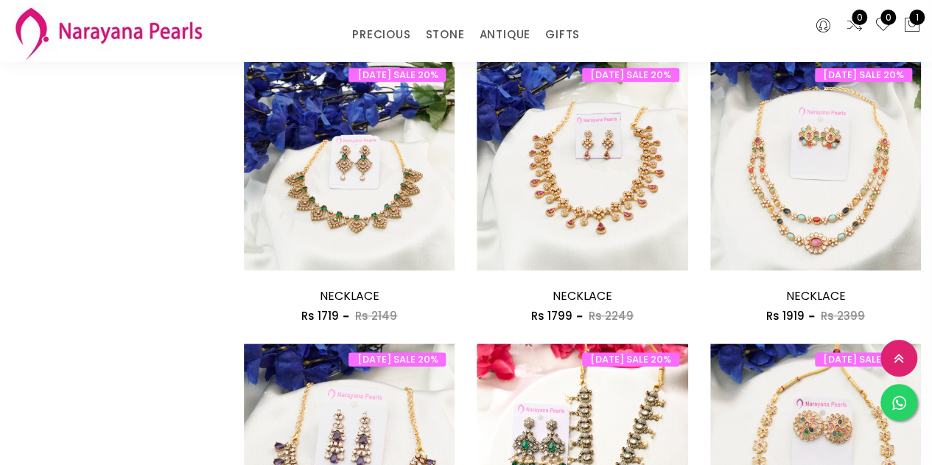
click at [98, 36] on img at bounding box center [108, 33] width 194 height 58
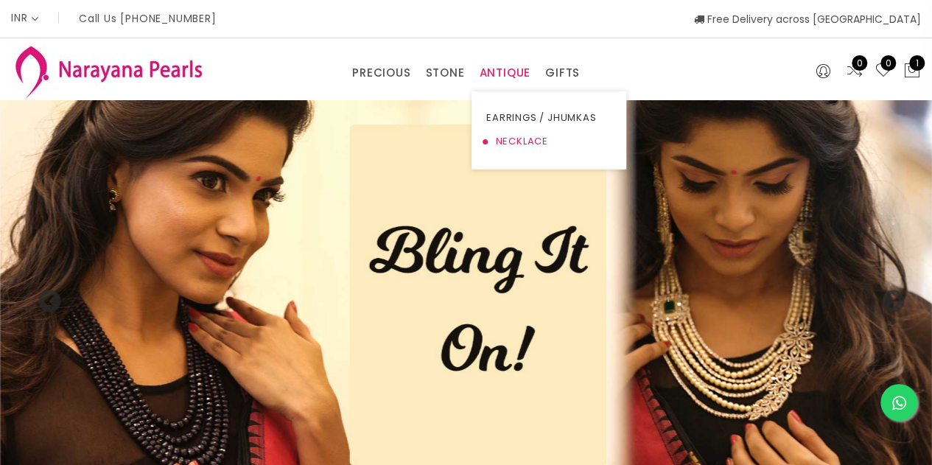
click at [513, 138] on link "NECKLACE" at bounding box center [548, 142] width 125 height 24
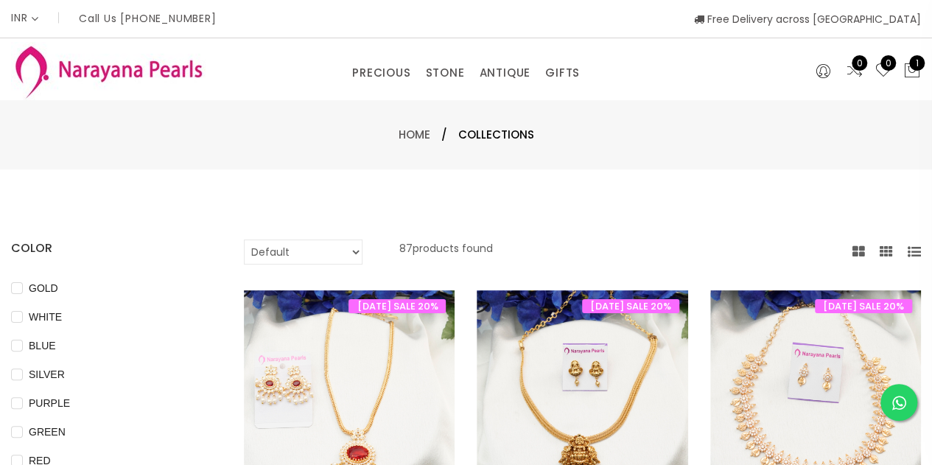
click at [314, 256] on select "Default Price - High to Low Price - Low to High" at bounding box center [303, 251] width 119 height 25
select select "priceLowToHigh"
click at [244, 239] on select "Default Price - High to Low Price - Low to High" at bounding box center [303, 251] width 119 height 25
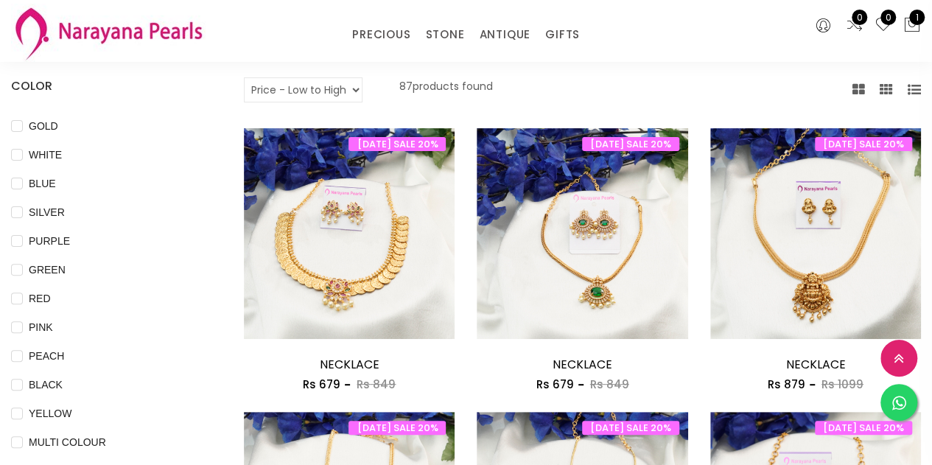
scroll to position [147, 0]
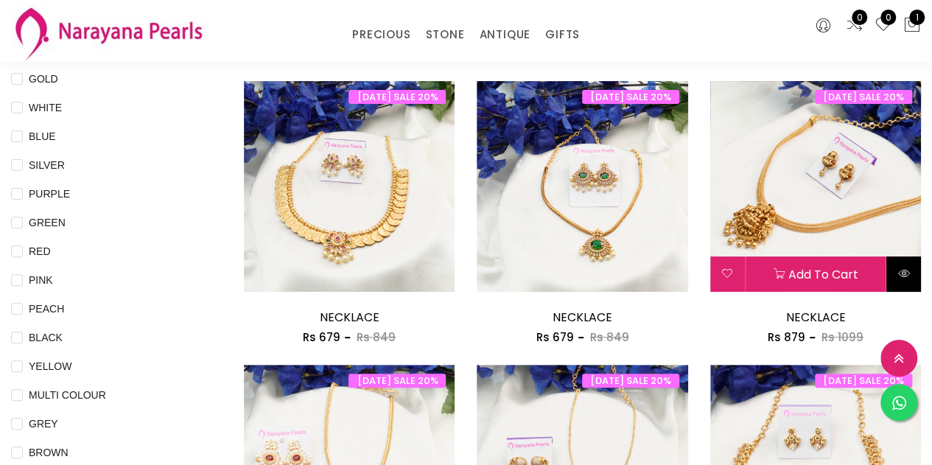
click at [903, 271] on icon at bounding box center [903, 273] width 12 height 12
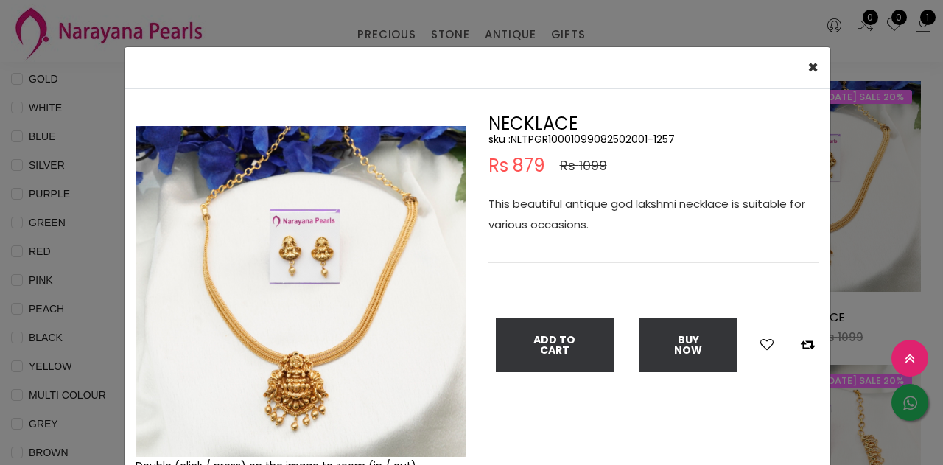
click at [293, 297] on img at bounding box center [300, 291] width 331 height 331
click at [292, 297] on img at bounding box center [300, 291] width 331 height 331
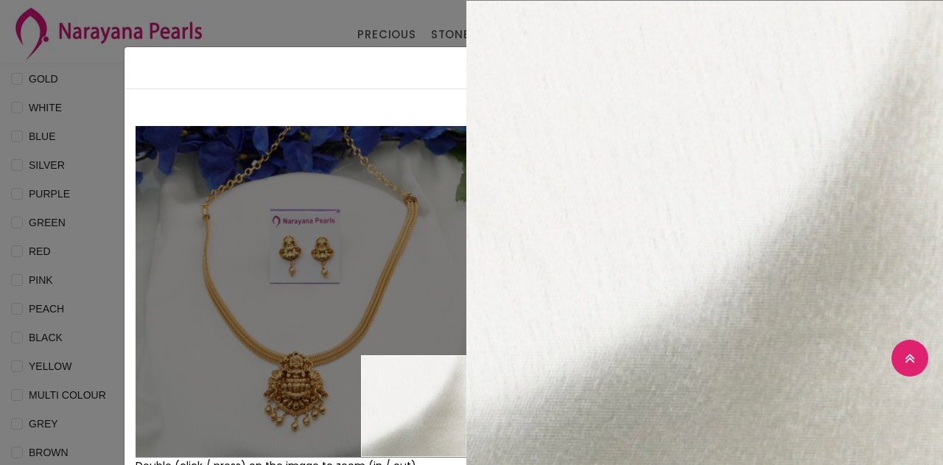
click at [294, 14] on div "× Close Double (click / press) on the image to zoom (in / out). NECKLACE sku : …" at bounding box center [471, 232] width 943 height 465
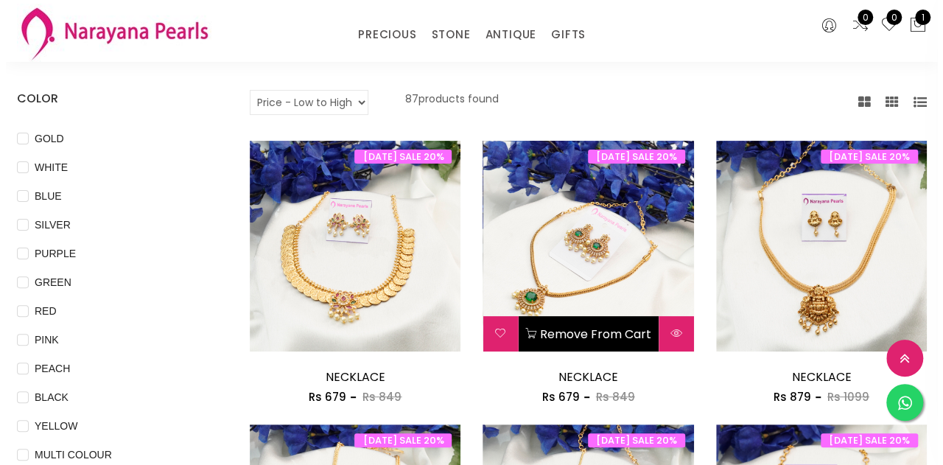
scroll to position [74, 0]
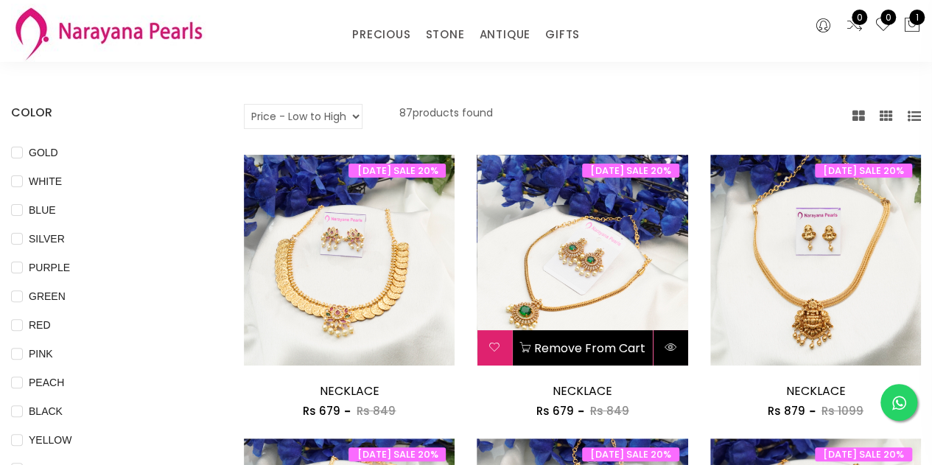
click at [666, 344] on icon at bounding box center [670, 347] width 12 height 12
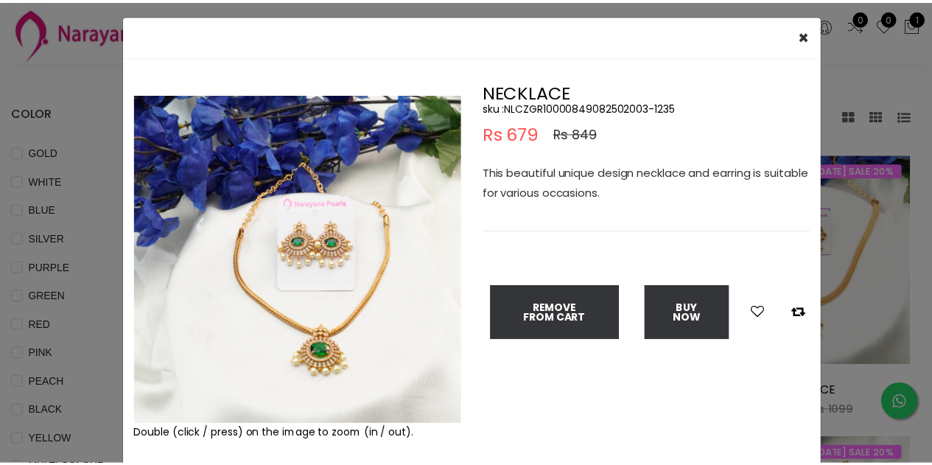
scroll to position [0, 0]
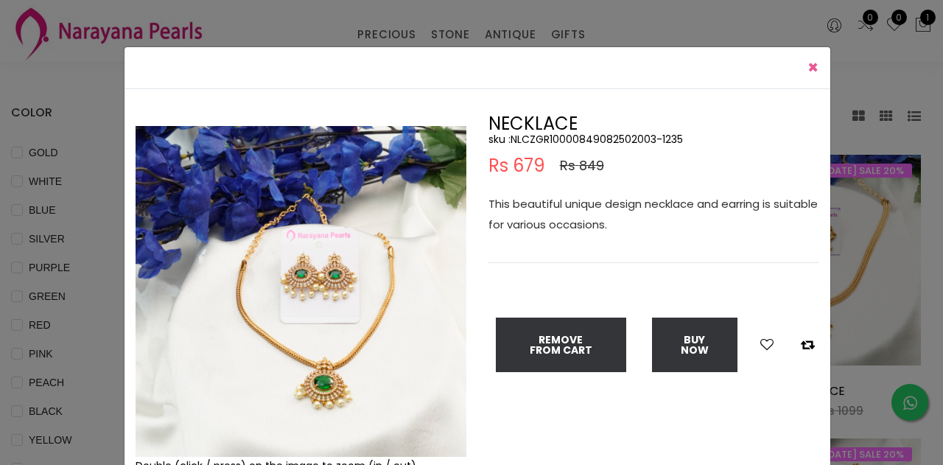
click at [807, 77] on span "×" at bounding box center [812, 67] width 11 height 24
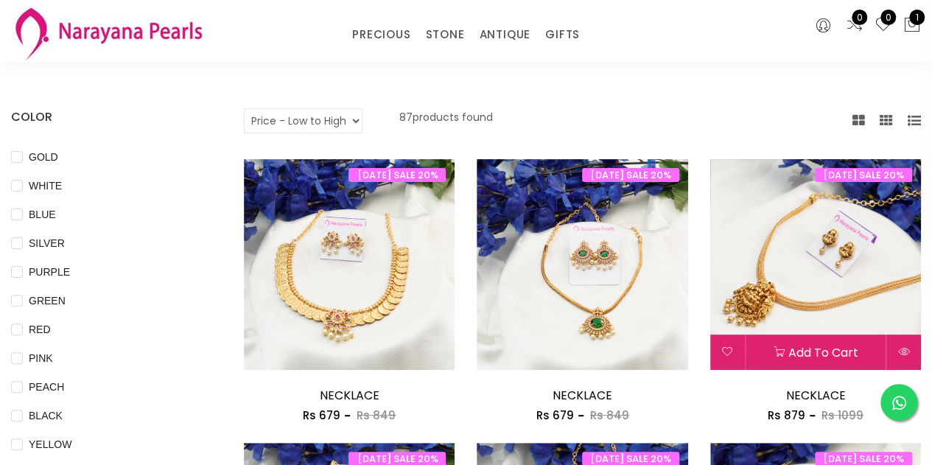
scroll to position [147, 0]
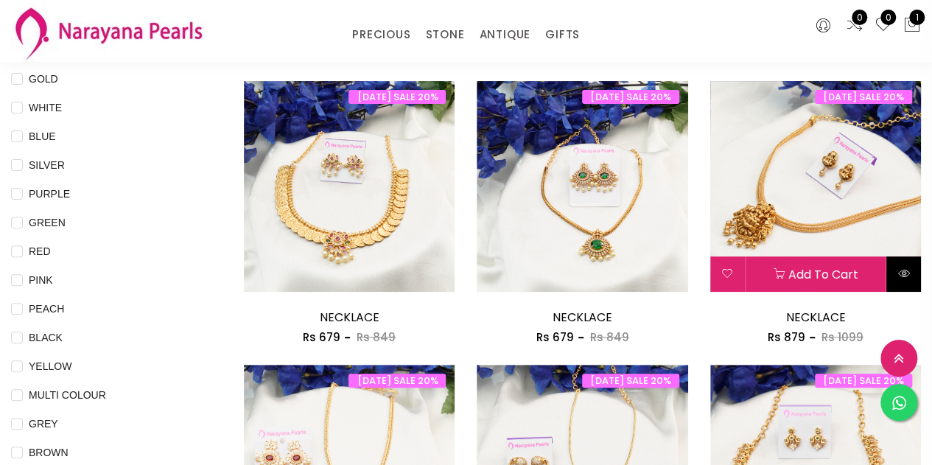
click at [897, 275] on icon at bounding box center [903, 273] width 12 height 12
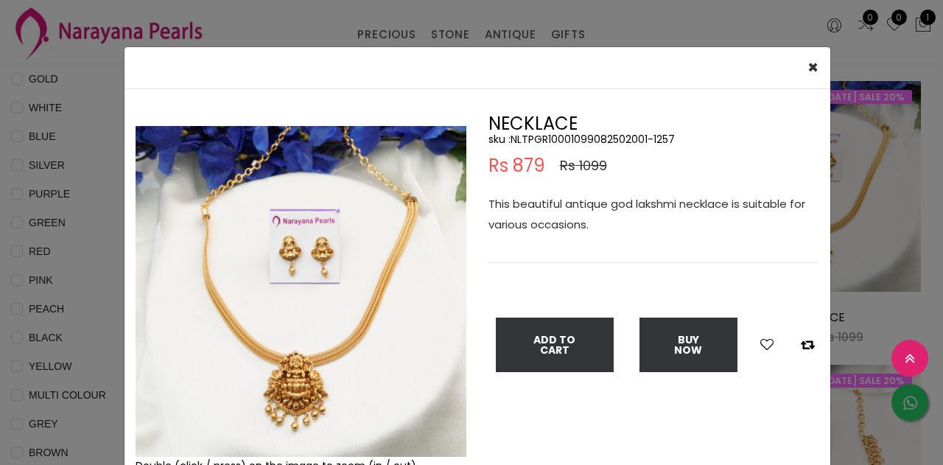
click at [279, 382] on img at bounding box center [300, 291] width 331 height 331
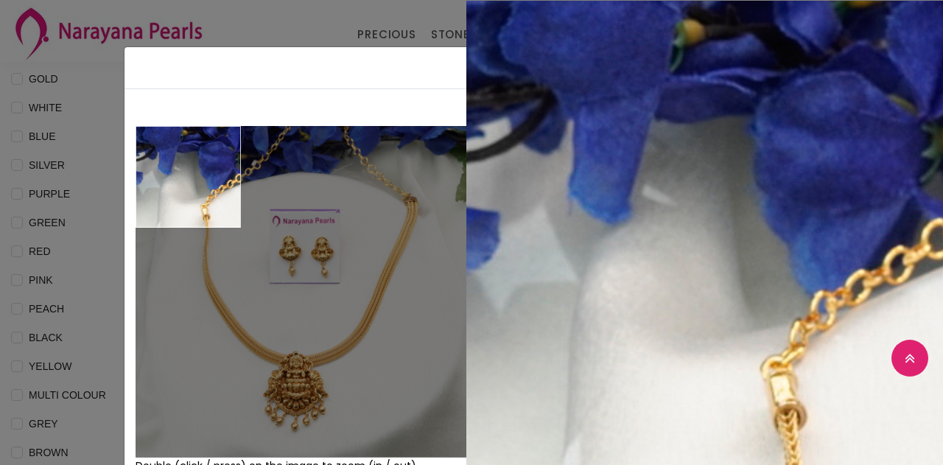
click at [66, 141] on div "× Close Double (click / press) on the image to zoom (in / out). NECKLACE sku : …" at bounding box center [471, 232] width 943 height 465
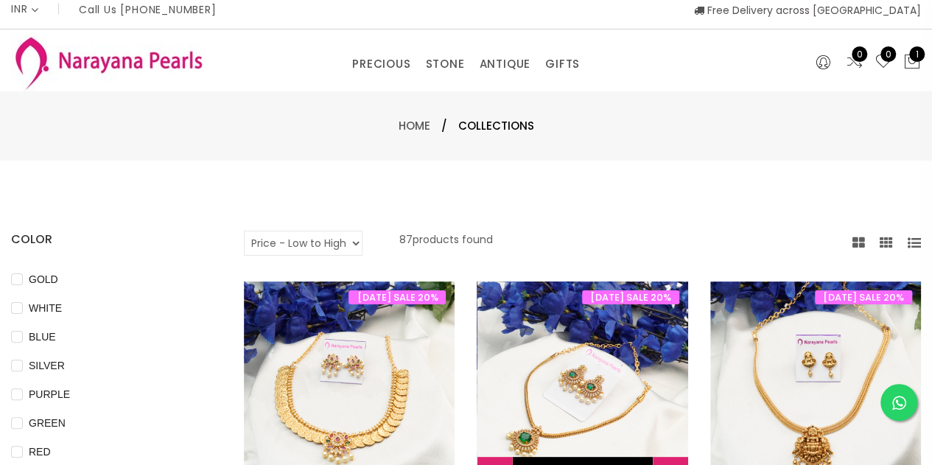
scroll to position [0, 0]
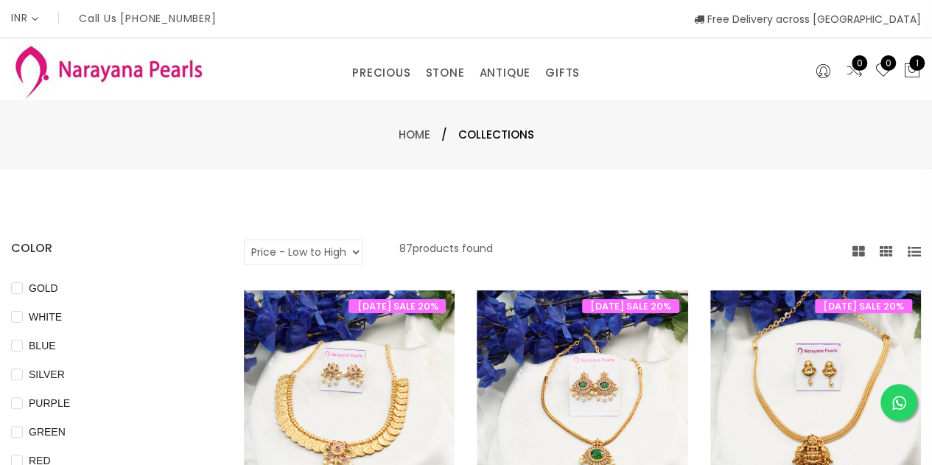
click at [91, 61] on img at bounding box center [108, 71] width 194 height 58
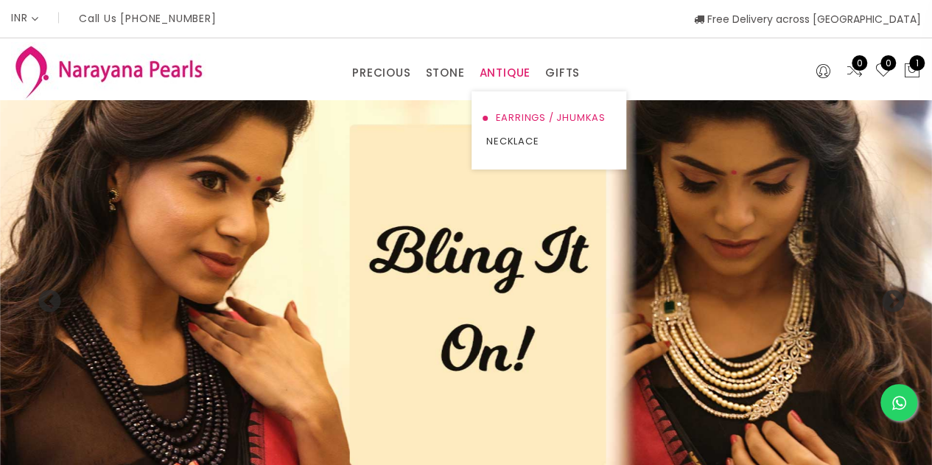
click at [514, 111] on link "EARRINGS / JHUMKAS" at bounding box center [548, 118] width 125 height 24
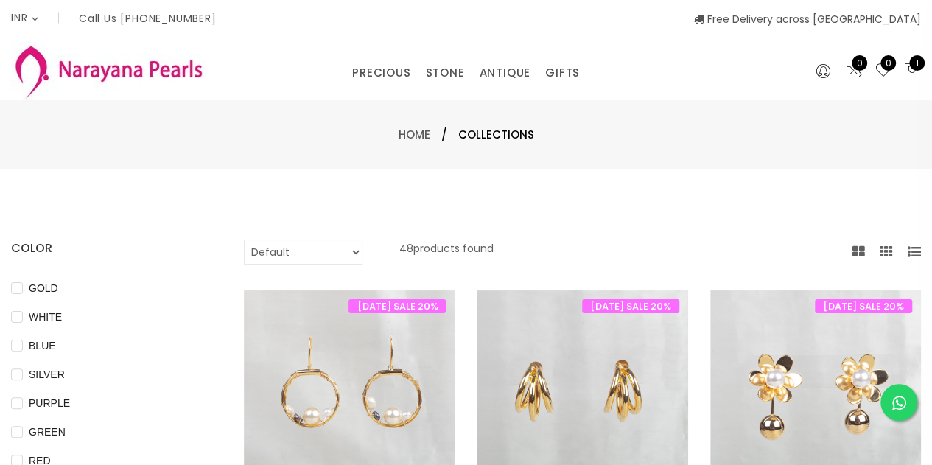
click at [303, 250] on select "Default Price - High to Low Price - Low to High" at bounding box center [303, 251] width 119 height 25
select select "priceLowToHigh"
click at [244, 239] on select "Default Price - High to Low Price - Low to High" at bounding box center [303, 251] width 119 height 25
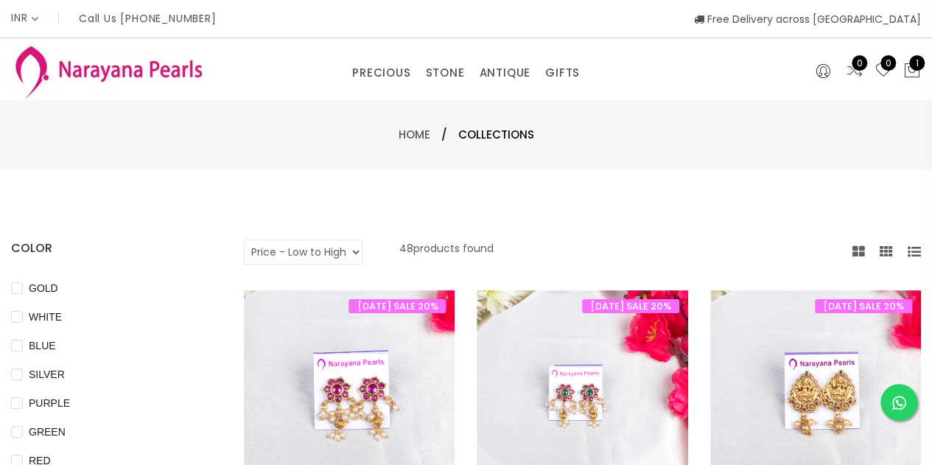
click at [127, 69] on img at bounding box center [108, 71] width 194 height 58
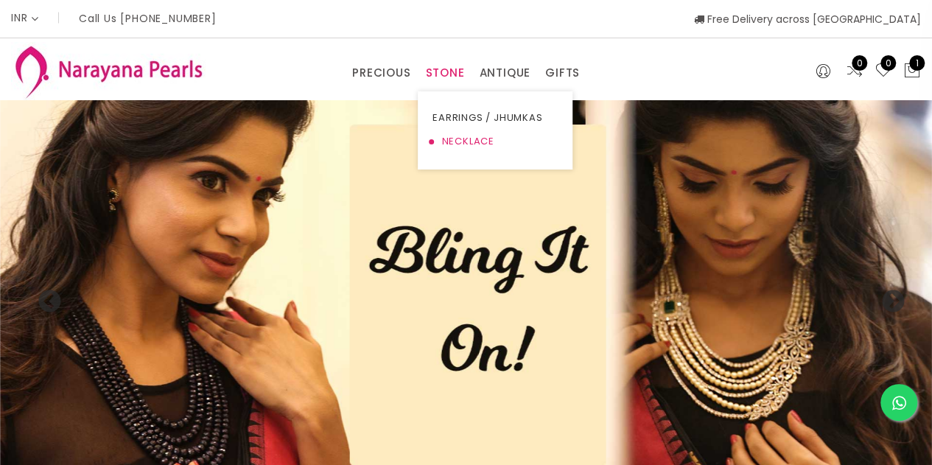
click at [451, 141] on link "NECKLACE" at bounding box center [494, 142] width 125 height 24
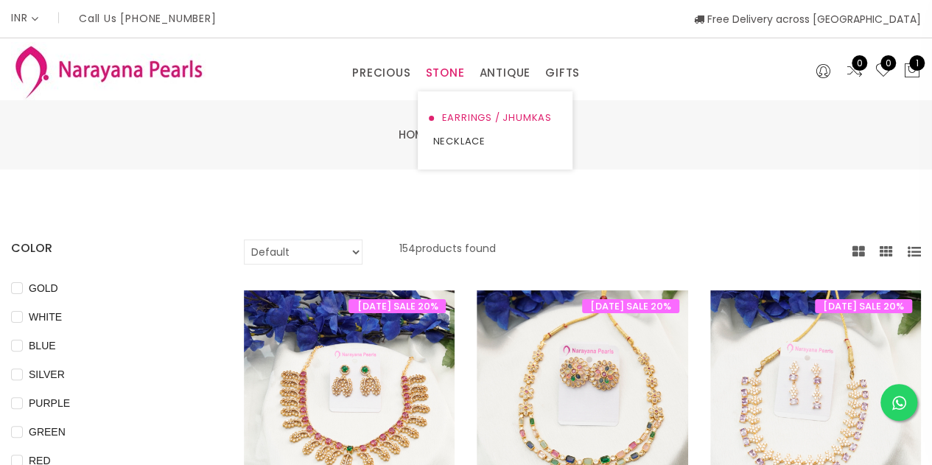
click at [461, 114] on link "EARRINGS / JHUMKAS" at bounding box center [494, 118] width 125 height 24
